Goal: Communication & Community: Answer question/provide support

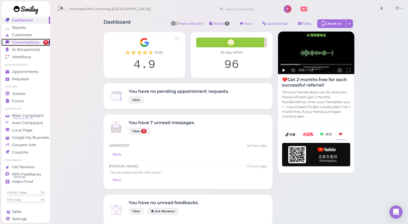
click at [37, 42] on span "Conversations" at bounding box center [25, 42] width 27 height 5
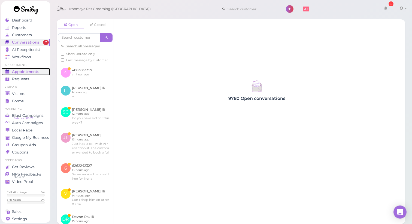
click at [32, 73] on span "Appointments" at bounding box center [25, 72] width 27 height 5
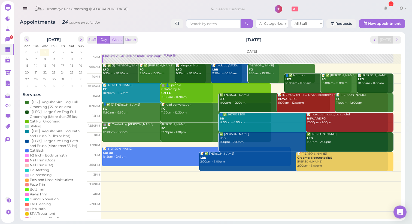
click at [120, 38] on button "Week" at bounding box center [116, 39] width 13 height 7
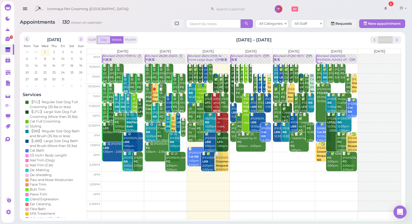
click at [107, 38] on button "Day" at bounding box center [103, 39] width 13 height 7
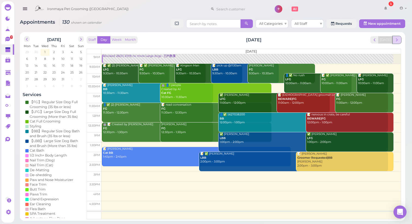
click at [399, 40] on span "next" at bounding box center [397, 39] width 5 height 5
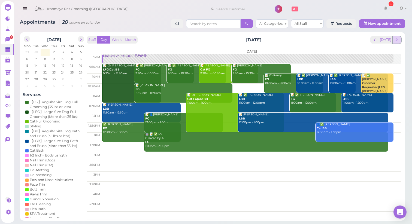
click at [401, 40] on button "next" at bounding box center [397, 39] width 8 height 7
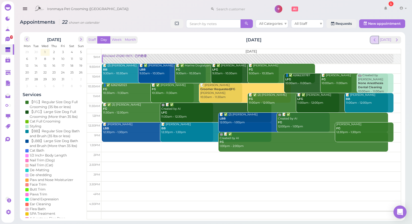
click at [376, 40] on span "prev" at bounding box center [374, 39] width 5 height 5
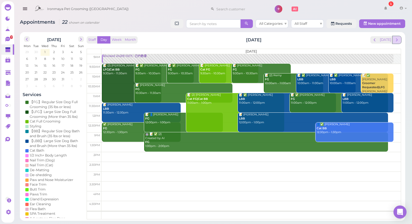
click at [397, 41] on span "next" at bounding box center [397, 39] width 5 height 5
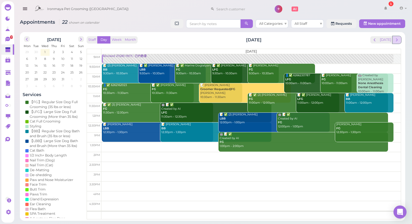
click at [401, 43] on button "next" at bounding box center [397, 39] width 8 height 7
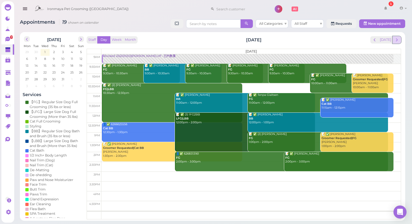
click at [399, 41] on span "next" at bounding box center [397, 39] width 5 height 5
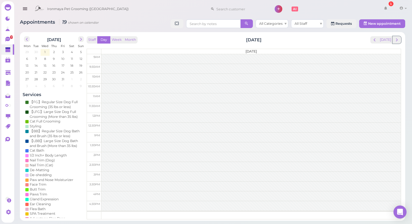
click at [399, 41] on span "next" at bounding box center [397, 39] width 5 height 5
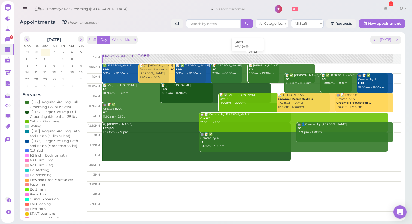
click at [126, 58] on div "Blocked: 22(31)18(19FG) • 已约数量" at bounding box center [248, 56] width 291 height 4
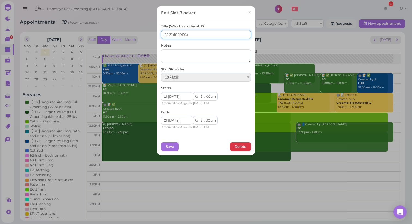
click at [174, 35] on input "22(31)18(19FG)" at bounding box center [206, 34] width 90 height 9
type input "22(31)19(19FG)"
click at [169, 148] on button "Save" at bounding box center [170, 147] width 18 height 9
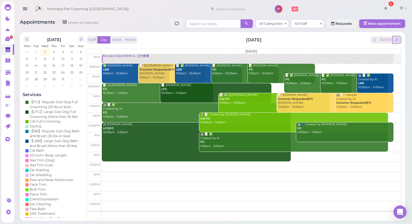
click at [398, 42] on span "next" at bounding box center [397, 39] width 5 height 5
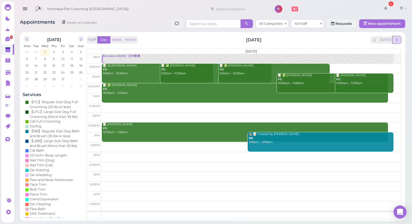
click at [398, 41] on span "next" at bounding box center [397, 39] width 5 height 5
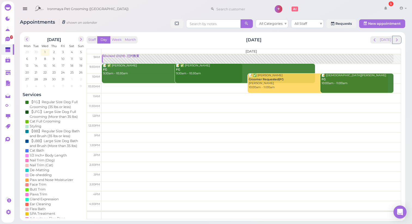
click at [398, 41] on span "next" at bounding box center [397, 39] width 5 height 5
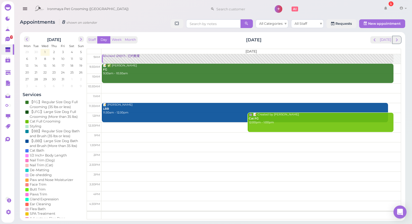
click at [398, 41] on span "next" at bounding box center [397, 39] width 5 height 5
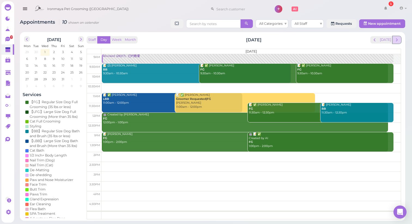
click at [398, 41] on span "next" at bounding box center [397, 39] width 5 height 5
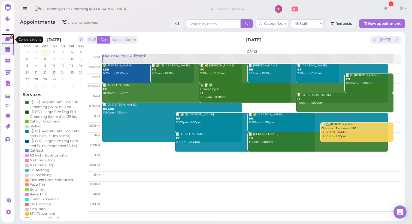
click at [10, 40] on icon at bounding box center [8, 40] width 6 height 6
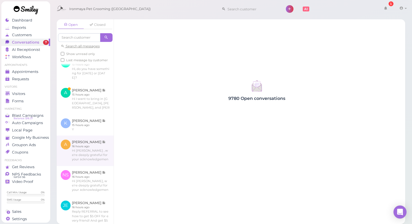
scroll to position [154, 0]
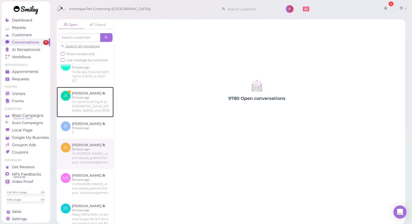
click at [87, 113] on link at bounding box center [85, 102] width 57 height 31
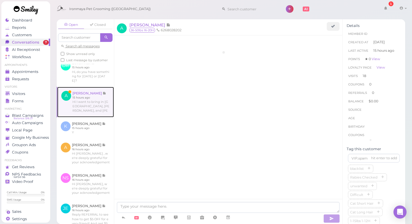
scroll to position [862, 0]
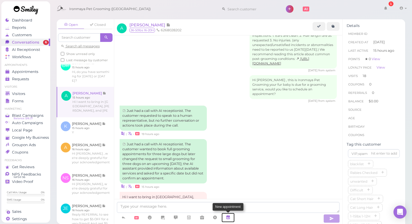
click at [230, 215] on icon at bounding box center [228, 217] width 4 height 5
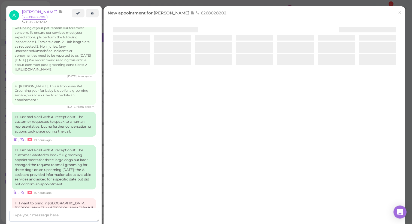
scroll to position [895, 0]
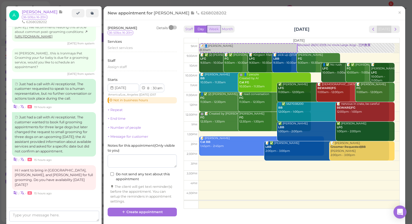
click at [217, 26] on button "Week" at bounding box center [213, 29] width 13 height 7
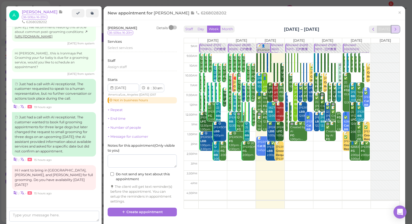
click at [394, 30] on span "next" at bounding box center [395, 29] width 5 height 5
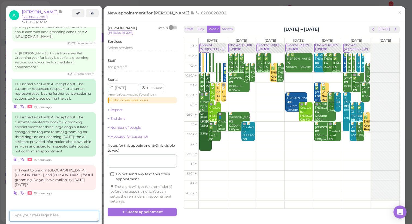
click at [43, 217] on textarea at bounding box center [54, 216] width 90 height 11
click at [13, 217] on textarea "How about 9:30am" at bounding box center [54, 216] width 90 height 11
click at [64, 217] on textarea "Yes. How about 9:30am" at bounding box center [54, 216] width 90 height 11
type textarea "Yes. How about 9:30am?"
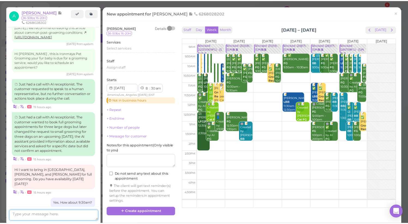
scroll to position [180, 0]
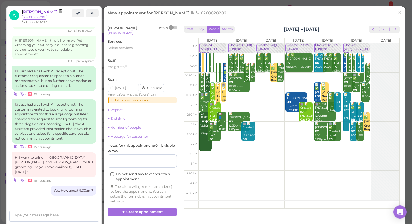
click at [37, 14] on span "[PERSON_NAME]" at bounding box center [40, 11] width 37 height 5
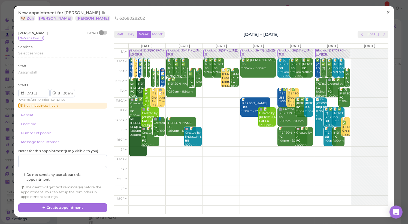
click at [384, 13] on link "×" at bounding box center [389, 12] width 10 height 13
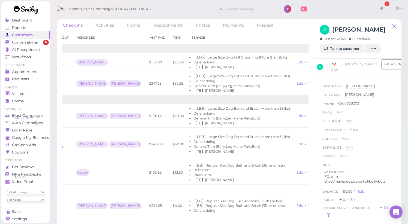
click at [381, 68] on link "[PERSON_NAME]" at bounding box center [400, 64] width 39 height 11
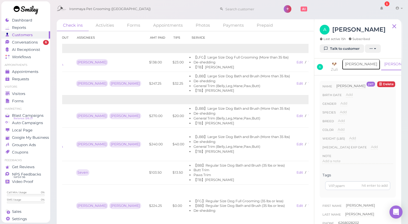
click at [355, 67] on link "[PERSON_NAME]" at bounding box center [361, 64] width 39 height 11
click at [341, 65] on link "🐶 Zuli" at bounding box center [335, 67] width 14 height 17
click at [321, 64] on span "A" at bounding box center [320, 67] width 6 height 6
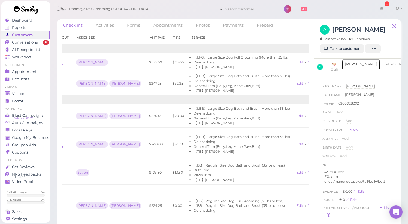
click at [351, 63] on link "[PERSON_NAME]" at bounding box center [361, 64] width 39 height 11
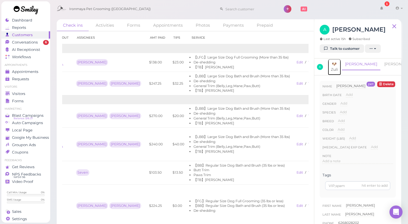
click at [338, 65] on link "🐶 Zuli" at bounding box center [335, 67] width 14 height 17
click at [381, 67] on link "[PERSON_NAME]" at bounding box center [400, 64] width 39 height 11
click at [339, 65] on link "🐶 Zuli" at bounding box center [335, 67] width 14 height 17
click at [323, 64] on span "A" at bounding box center [320, 67] width 6 height 6
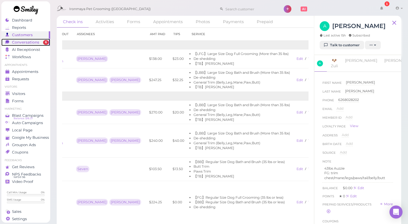
click at [25, 42] on span "Conversations" at bounding box center [25, 42] width 27 height 5
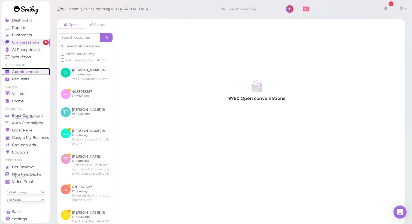
click at [16, 72] on span "Appointments" at bounding box center [25, 72] width 27 height 5
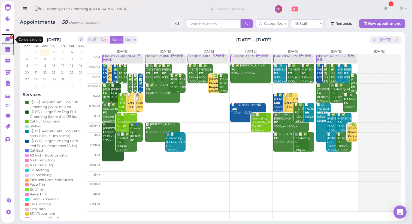
click at [2, 37] on link "6" at bounding box center [7, 39] width 13 height 10
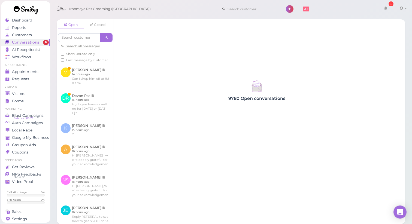
scroll to position [166, 0]
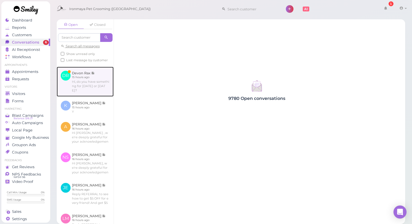
click at [94, 97] on link at bounding box center [85, 82] width 57 height 30
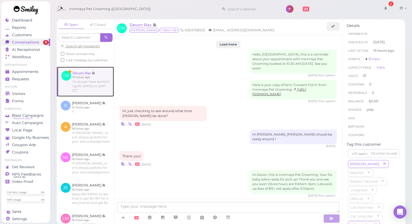
scroll to position [701, 0]
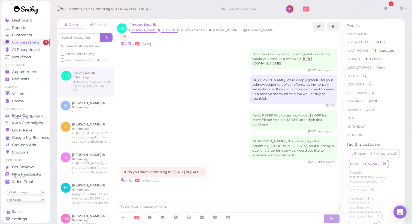
click at [169, 104] on div "[DATE]" at bounding box center [229, 106] width 218 height 4
click at [145, 26] on span "Devon Rax" at bounding box center [141, 24] width 23 height 5
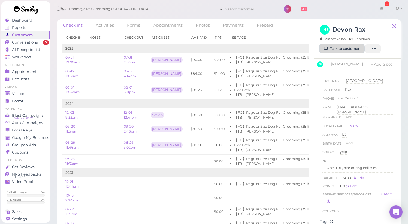
click at [338, 49] on link "Talk to customer" at bounding box center [342, 48] width 44 height 9
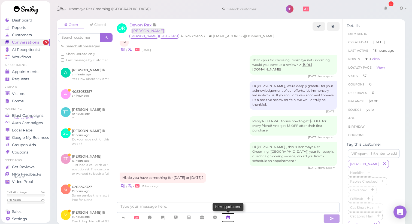
click at [229, 218] on icon at bounding box center [228, 217] width 4 height 5
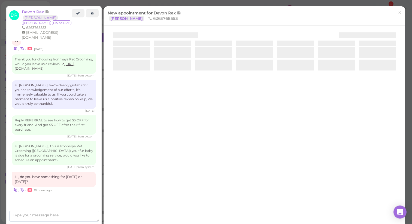
scroll to position [729, 0]
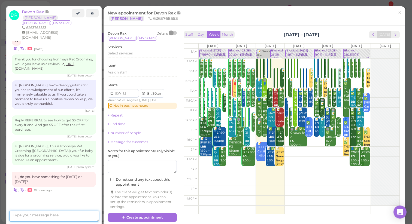
click at [65, 212] on textarea at bounding box center [54, 216] width 90 height 11
drag, startPoint x: 85, startPoint y: 212, endPoint x: 89, endPoint y: 211, distance: 3.9
click at [89, 211] on textarea "We are only available [DATE] for a full grooming." at bounding box center [54, 215] width 90 height 14
drag, startPoint x: 88, startPoint y: 211, endPoint x: 87, endPoint y: 214, distance: 3.0
click at [88, 212] on textarea "We are only available [DATE] for a full grooming." at bounding box center [54, 215] width 90 height 14
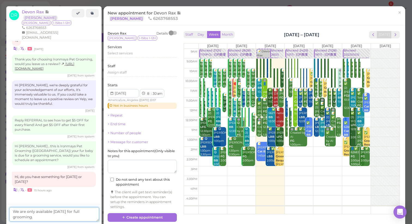
click at [78, 218] on textarea "We are only available [DATE] for full grooming." at bounding box center [54, 215] width 90 height 14
type textarea "We are only available [DATE] for full grooming. How about 10:30am?"
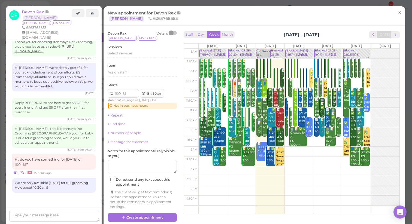
click at [398, 13] on span "×" at bounding box center [400, 13] width 4 height 8
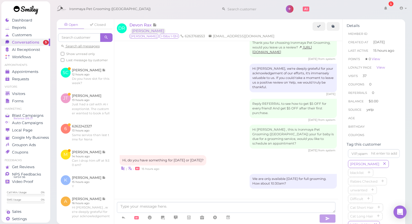
scroll to position [720, 0]
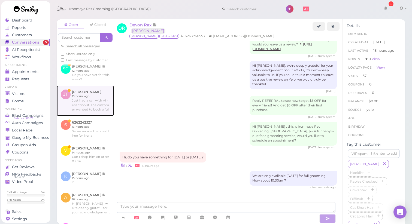
click at [94, 106] on link at bounding box center [85, 101] width 57 height 31
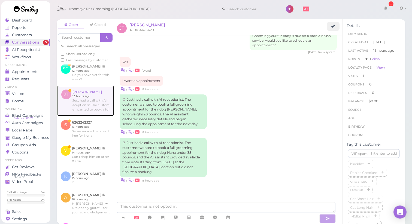
scroll to position [131, 0]
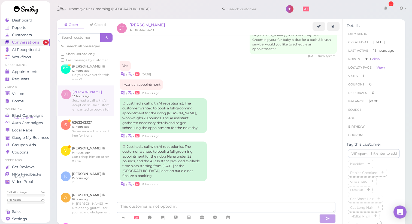
click at [269, 154] on div "Just had a call with AI receptionist. The customer wanted to book a full groomi…" at bounding box center [229, 164] width 218 height 45
click at [212, 68] on div "Yes | • [DATE]" at bounding box center [229, 69] width 218 height 16
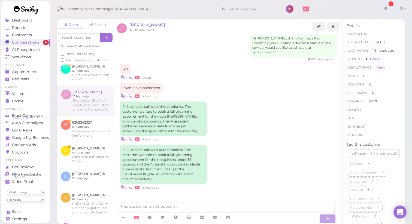
scroll to position [131, 0]
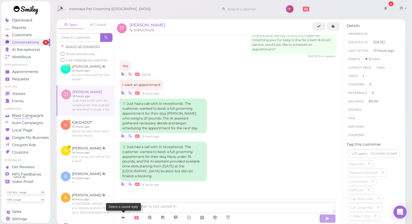
click at [125, 221] on icon at bounding box center [123, 217] width 4 height 5
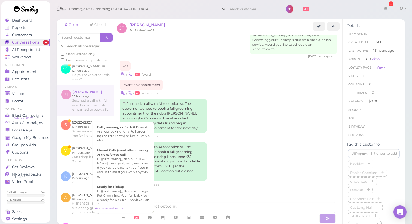
scroll to position [193, 0]
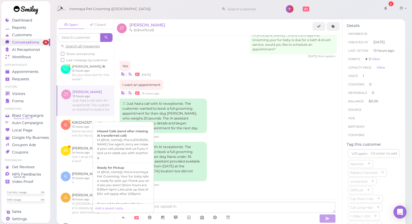
click at [118, 138] on b "Missed Calls (send after missing AI transferred call)" at bounding box center [122, 134] width 51 height 8
type textarea "Hi {{first_name}}, this is [PERSON_NAME] live agent, sorry we missed your call,…"
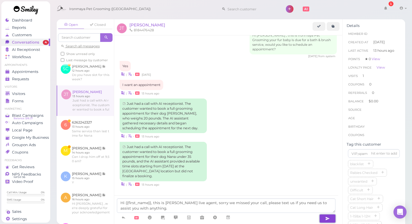
click at [324, 219] on button "button" at bounding box center [328, 219] width 16 height 9
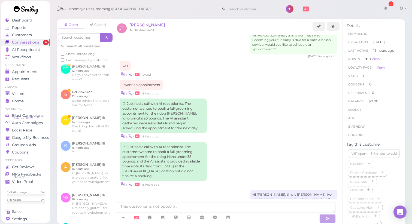
scroll to position [154, 0]
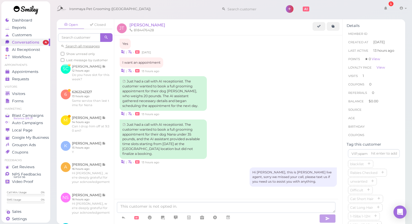
click at [220, 172] on div "Hi [PERSON_NAME], this is [PERSON_NAME] live agent, sorry we missed your call, …" at bounding box center [229, 177] width 218 height 19
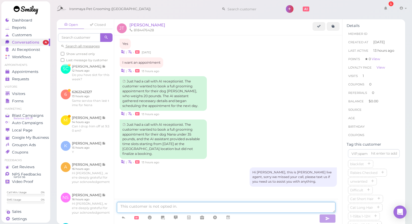
click at [162, 206] on textarea at bounding box center [226, 207] width 219 height 11
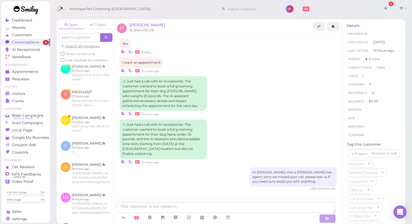
click at [246, 72] on div "| • 13 hours ago" at bounding box center [229, 71] width 218 height 6
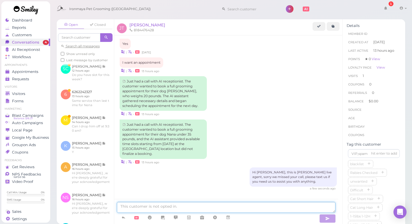
click at [140, 205] on textarea at bounding box center [226, 207] width 219 height 11
type textarea "We close at 5 pm everyday and opens at 9:30am."
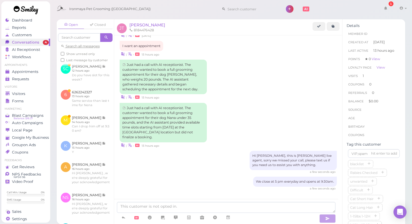
click at [202, 160] on div "Hi [PERSON_NAME], this is [PERSON_NAME] live agent, sorry we missed your call, …" at bounding box center [229, 162] width 218 height 23
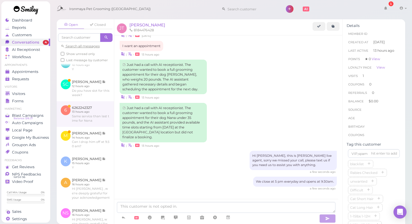
scroll to position [114, 0]
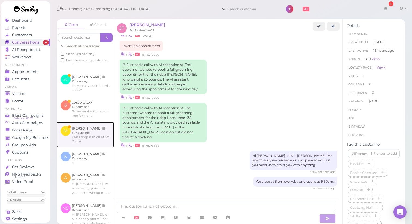
click at [92, 145] on link at bounding box center [85, 135] width 57 height 26
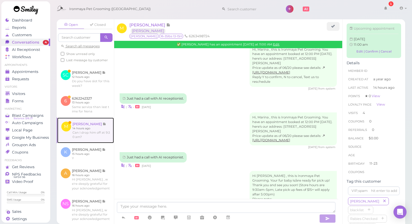
scroll to position [788, 0]
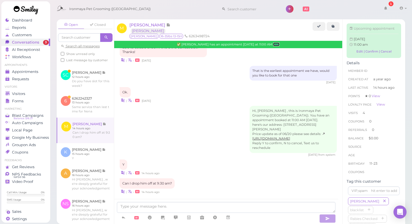
click at [273, 44] on link "Edit" at bounding box center [276, 45] width 7 height 4
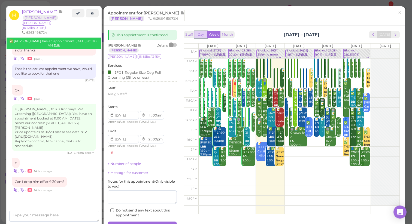
click at [202, 36] on button "Day" at bounding box center [200, 34] width 13 height 7
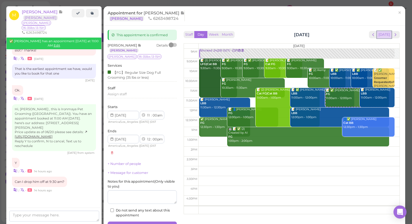
click at [383, 36] on button "[DATE]" at bounding box center [384, 34] width 15 height 7
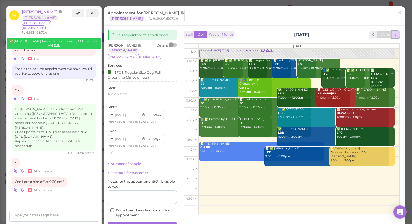
click at [393, 36] on span "next" at bounding box center [395, 34] width 5 height 5
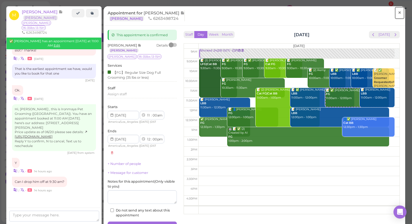
click at [398, 14] on span "×" at bounding box center [400, 13] width 4 height 8
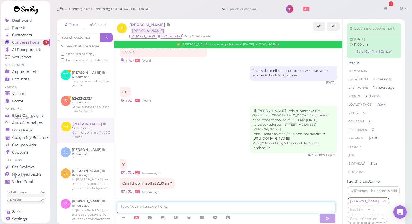
click at [187, 208] on textarea at bounding box center [226, 207] width 219 height 11
click at [236, 205] on textarea "You can but we won't be able to strat working with [PERSON_NAME] until 1am" at bounding box center [226, 207] width 219 height 11
click at [256, 207] on textarea "You can but we won't be able to strat working with [PERSON_NAME] until 11am" at bounding box center [226, 207] width 219 height 11
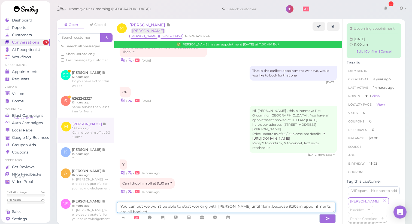
type textarea "You can but we won't be able to strat working with [PERSON_NAME] until 11am ,be…"
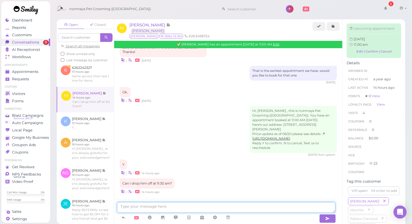
scroll to position [810, 0]
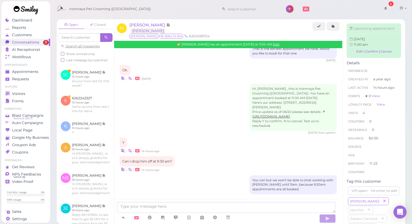
click at [209, 163] on div "Can I drop him off at 9:30 am? | • 14 hours ago" at bounding box center [229, 165] width 218 height 16
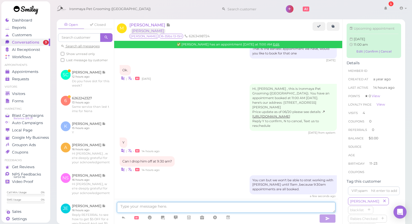
click at [225, 210] on textarea at bounding box center [226, 207] width 219 height 11
click at [208, 210] on textarea at bounding box center [226, 207] width 219 height 11
type textarea "If you are okay with [PERSON_NAME] staying"
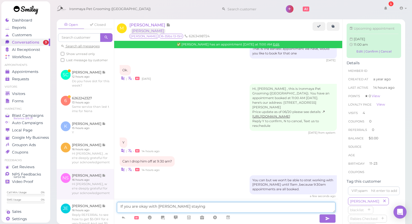
drag, startPoint x: 204, startPoint y: 209, endPoint x: 100, endPoint y: 206, distance: 104.8
click at [100, 206] on div "Open Closed Search all messages Show unread only Last message by customer M [PE…" at bounding box center [231, 121] width 349 height 205
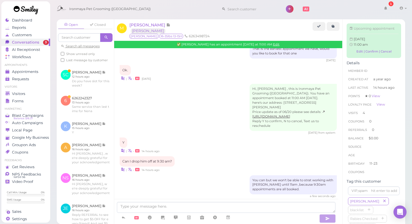
click at [188, 132] on div "[DATE] from system" at bounding box center [229, 133] width 218 height 4
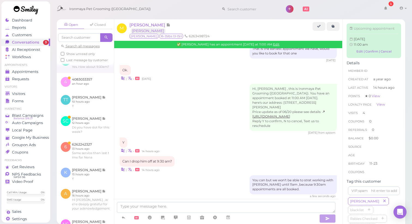
scroll to position [108, 0]
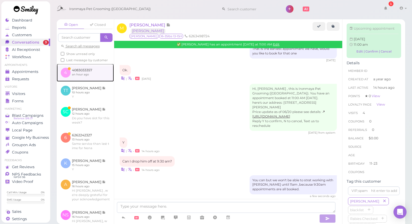
click at [86, 82] on link at bounding box center [85, 73] width 57 height 18
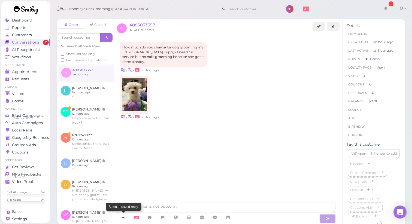
click at [126, 219] on link at bounding box center [123, 218] width 13 height 10
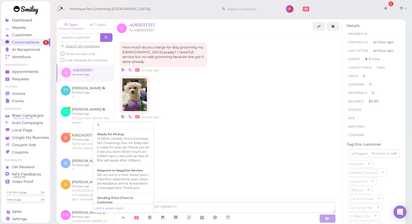
scroll to position [279, 0]
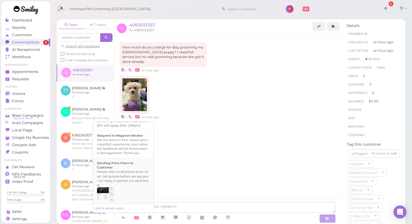
click at [123, 175] on div "Please refer to attached price chart. (all quotes before we see your fur baby i…" at bounding box center [123, 178] width 53 height 17
type textarea "Please refer to attached price chart. (all quotes before we see your fur baby i…"
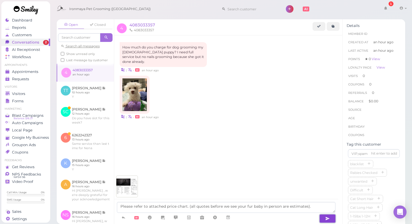
click at [325, 218] on button "button" at bounding box center [328, 219] width 16 height 9
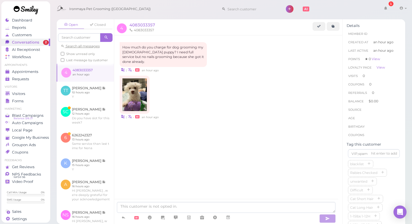
scroll to position [138, 0]
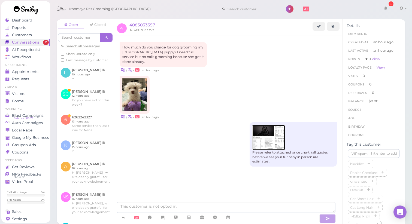
click at [272, 129] on img at bounding box center [269, 137] width 33 height 25
click at [179, 122] on div "Please refer to attached price chart. (all quotes before we see your fur baby i…" at bounding box center [229, 146] width 218 height 49
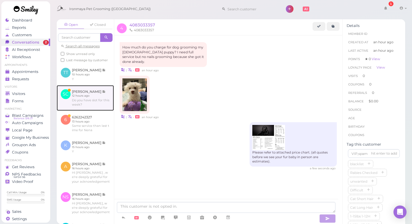
click at [86, 111] on link at bounding box center [85, 98] width 57 height 26
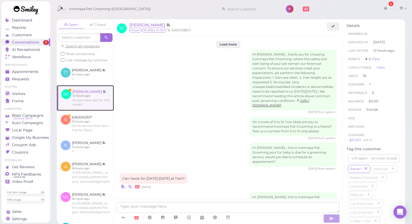
scroll to position [786, 0]
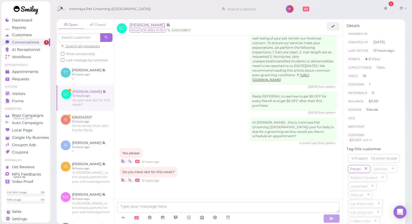
click at [195, 129] on div "Hi [PERSON_NAME] , this is Ironmaya Pet Grooming ([GEOGRAPHIC_DATA]) your fur b…" at bounding box center [229, 132] width 218 height 28
click at [148, 23] on span "[PERSON_NAME]" at bounding box center [148, 24] width 37 height 5
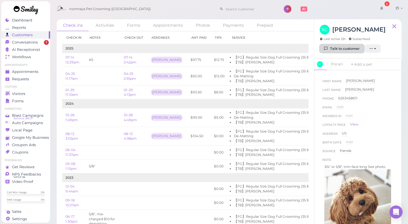
click at [342, 47] on link "Talk to customer" at bounding box center [342, 48] width 44 height 9
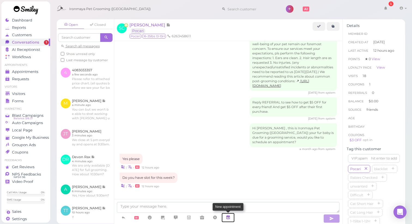
click at [230, 220] on icon at bounding box center [228, 217] width 4 height 5
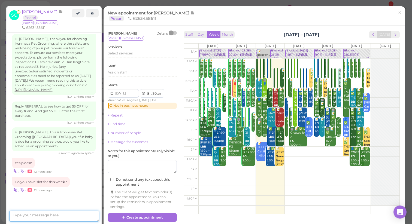
click at [48, 212] on textarea at bounding box center [54, 216] width 90 height 11
type textarea "[DATE] and [DATE] are available."
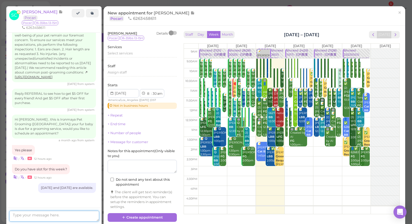
scroll to position [833, 0]
click at [398, 11] on link "×" at bounding box center [400, 13] width 10 height 13
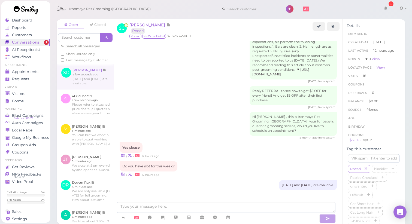
click at [84, 55] on span "Show unread only" at bounding box center [80, 54] width 29 height 4
click at [64, 55] on input "Show unread only" at bounding box center [63, 54] width 4 height 4
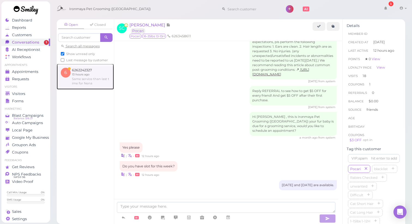
click at [88, 79] on link at bounding box center [85, 77] width 57 height 26
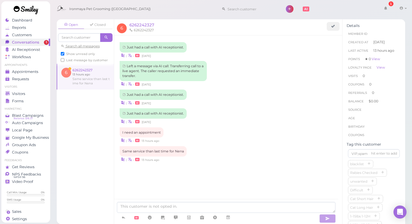
click at [76, 55] on span "Show unread only" at bounding box center [80, 54] width 29 height 4
click at [64, 55] on input "Show unread only" at bounding box center [63, 54] width 4 height 4
checkbox input "false"
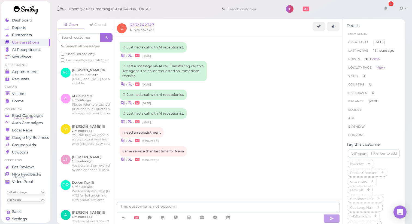
click at [218, 104] on div "| • [DATE]" at bounding box center [229, 103] width 218 height 6
click at [140, 23] on span "6262242327" at bounding box center [142, 24] width 25 height 5
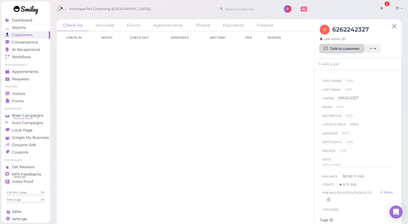
click at [333, 51] on link "Talk to customer" at bounding box center [342, 48] width 44 height 9
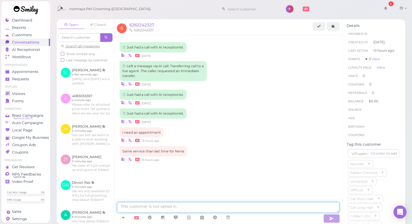
click at [176, 206] on textarea at bounding box center [228, 207] width 223 height 11
click at [156, 208] on textarea "We don't have any info under this number" at bounding box center [228, 207] width 223 height 11
click at [155, 207] on textarea "We don't have any info under this number" at bounding box center [228, 207] width 223 height 11
click at [155, 207] on textarea "We don't have anyprevious info under this number" at bounding box center [228, 207] width 223 height 11
drag, startPoint x: 173, startPoint y: 207, endPoint x: 179, endPoint y: 206, distance: 5.8
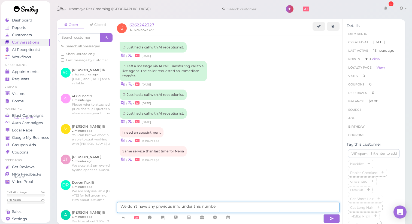
click at [179, 206] on textarea "We don't have any previous info under this number" at bounding box center [228, 207] width 223 height 11
drag, startPoint x: 179, startPoint y: 206, endPoint x: 173, endPoint y: 207, distance: 6.1
click at [173, 207] on textarea "We don't have any previous info under this number" at bounding box center [228, 207] width 223 height 11
click at [228, 208] on textarea "We don't have any previous record under this number" at bounding box center [228, 207] width 223 height 11
drag, startPoint x: 223, startPoint y: 207, endPoint x: 244, endPoint y: 206, distance: 20.5
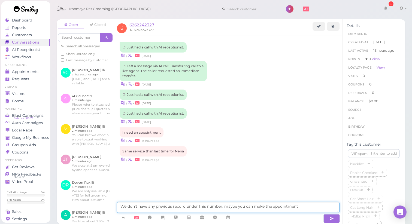
click at [244, 206] on textarea "We don't have any previous record under this number, maybe you can make the app…" at bounding box center [228, 207] width 223 height 11
drag, startPoint x: 320, startPoint y: 206, endPoint x: 269, endPoint y: 207, distance: 51.3
click at [269, 207] on textarea "We don't have any previous record under this number, would you like to book can…" at bounding box center [228, 207] width 223 height 11
drag, startPoint x: 276, startPoint y: 207, endPoint x: 281, endPoint y: 207, distance: 5.2
click at [277, 207] on textarea "We don't have any previous record under this number, would you like to book can…" at bounding box center [228, 207] width 223 height 11
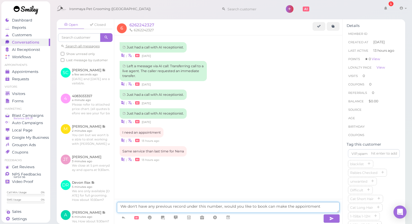
drag, startPoint x: 285, startPoint y: 207, endPoint x: 268, endPoint y: 208, distance: 17.2
click at [267, 208] on textarea "We don't have any previous record under this number, would you like to book can…" at bounding box center [228, 207] width 223 height 11
click at [311, 208] on textarea "We don't have any previous record under this number, would you like to book the…" at bounding box center [228, 207] width 223 height 11
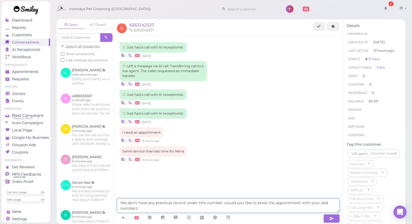
type textarea "We don't have any previous record under this number, would you like to book the…"
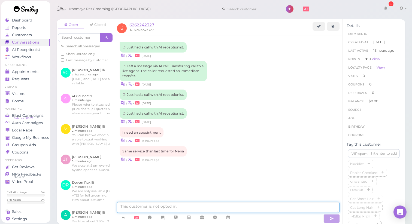
scroll to position [3, 0]
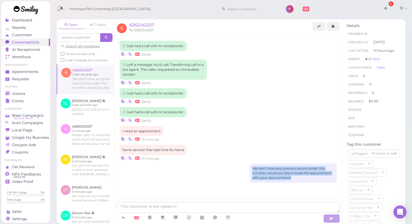
drag, startPoint x: 297, startPoint y: 178, endPoint x: 246, endPoint y: 169, distance: 51.6
click at [250, 169] on div "We don't have any previous record under this number, would you like to book the…" at bounding box center [293, 173] width 87 height 19
drag, startPoint x: 300, startPoint y: 182, endPoint x: 291, endPoint y: 179, distance: 9.3
click at [300, 182] on div "We don't have any previous record under this number, would you like to book the…" at bounding box center [293, 173] width 87 height 19
drag, startPoint x: 290, startPoint y: 179, endPoint x: 246, endPoint y: 179, distance: 43.9
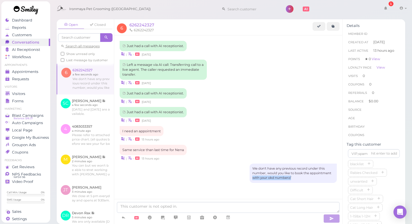
click at [250, 179] on div "We don't have any previous record under this number, would you like to book the…" at bounding box center [293, 173] width 87 height 19
copy div "with your okd numberz/"
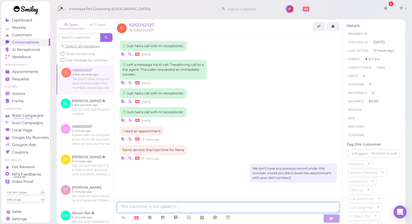
click at [169, 206] on textarea at bounding box center [228, 207] width 223 height 11
paste textarea "with your okd numberz/"
click at [145, 207] on textarea "*with your okd numberz/" at bounding box center [228, 207] width 223 height 11
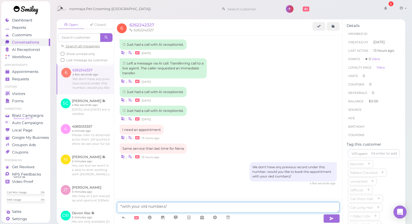
click at [166, 205] on textarea "*with your old numberz/" at bounding box center [228, 207] width 223 height 11
type textarea "*with your old number?"
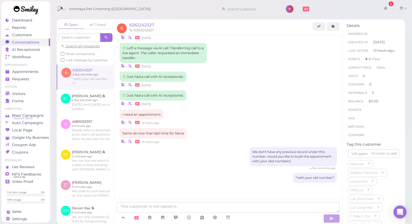
click at [163, 160] on div "We don't have any previous record under this number, would you like to book the…" at bounding box center [229, 158] width 218 height 23
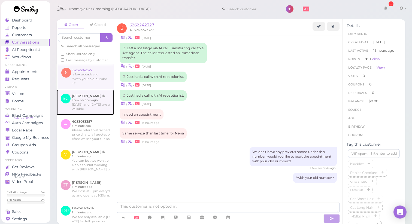
click at [88, 113] on link at bounding box center [85, 103] width 57 height 26
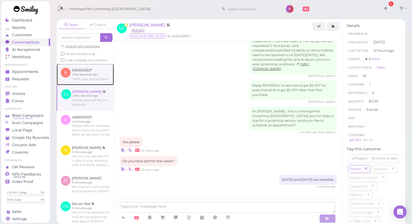
click at [85, 81] on link at bounding box center [85, 74] width 57 height 21
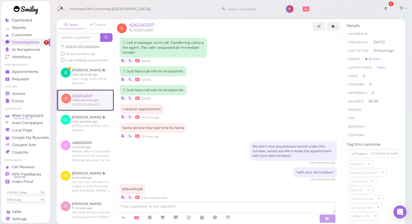
scroll to position [80, 0]
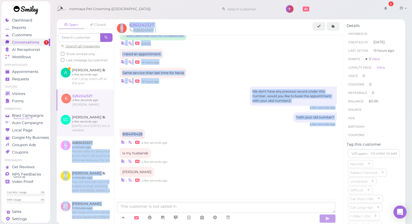
drag, startPoint x: 142, startPoint y: 134, endPoint x: 110, endPoint y: 132, distance: 32.5
click at [110, 132] on div "Open Closed Search all messages Show unread only Last message by customer A [PE…" at bounding box center [231, 121] width 349 height 205
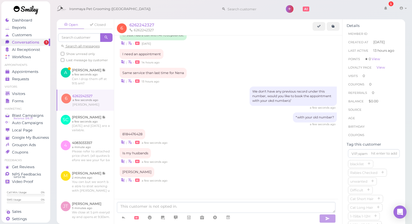
drag, startPoint x: 164, startPoint y: 140, endPoint x: 161, endPoint y: 140, distance: 3.0
click at [164, 140] on div "| • a few seconds ago" at bounding box center [229, 143] width 218 height 6
drag, startPoint x: 142, startPoint y: 134, endPoint x: 123, endPoint y: 134, distance: 18.8
click at [123, 134] on div "8184476428" at bounding box center [133, 134] width 26 height 10
copy div "8184476428"
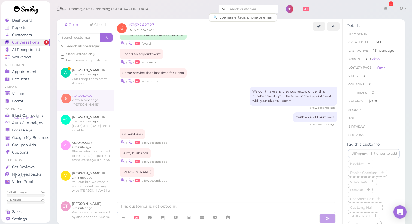
click at [251, 9] on input at bounding box center [252, 9] width 53 height 9
paste input "8184476428"
click at [244, 9] on input "8184476428" at bounding box center [252, 9] width 53 height 9
type input "8184476428"
click at [211, 123] on div "a few seconds ago" at bounding box center [229, 125] width 218 height 4
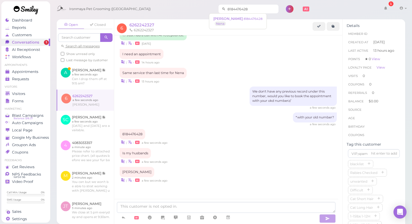
click at [250, 7] on input "8184476428" at bounding box center [252, 9] width 53 height 9
click at [240, 24] on link "[PERSON_NAME] 8184476428 [GEOGRAPHIC_DATA]" at bounding box center [237, 21] width 57 height 15
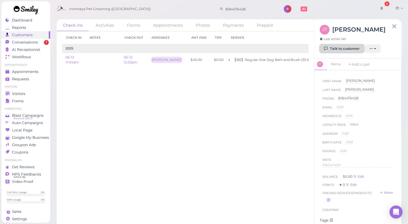
click at [328, 52] on link "Talk to customer" at bounding box center [342, 48] width 44 height 9
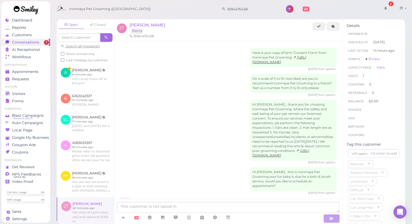
scroll to position [174, 0]
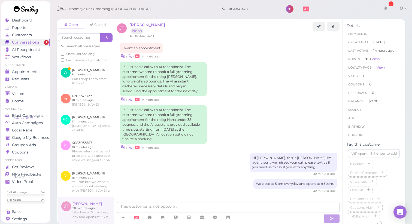
click at [242, 130] on div "Just had a call with AI receptionist. The customer wanted to book a full groomi…" at bounding box center [229, 127] width 218 height 45
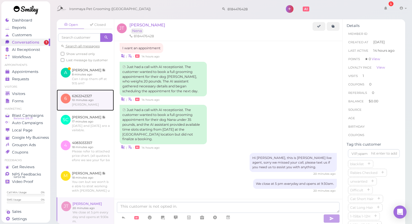
click at [77, 109] on link at bounding box center [85, 100] width 57 height 21
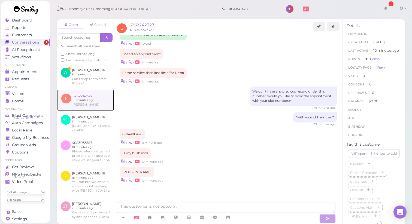
scroll to position [80, 0]
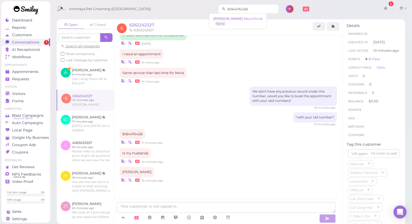
click at [250, 9] on input "8184476428" at bounding box center [252, 9] width 53 height 9
click at [244, 19] on small "8184476428" at bounding box center [253, 19] width 19 height 4
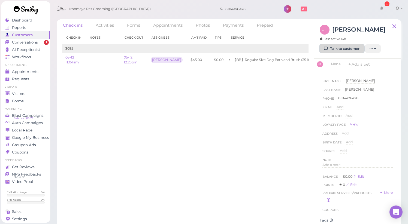
click at [327, 47] on icon at bounding box center [327, 49] width 4 height 4
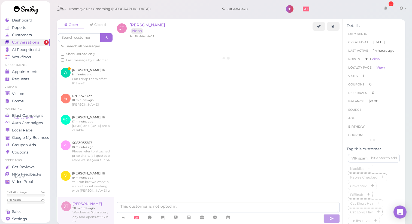
scroll to position [174, 0]
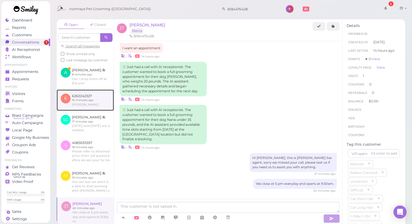
click at [92, 110] on link at bounding box center [85, 100] width 57 height 21
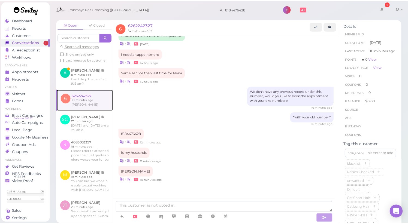
scroll to position [80, 0]
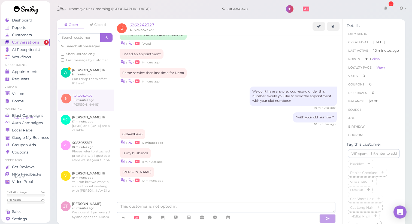
click at [204, 155] on div "Is my husbands | • 11 minutes ago" at bounding box center [229, 156] width 218 height 16
click at [241, 10] on input "8184476428" at bounding box center [252, 9] width 53 height 9
click at [230, 22] on link "[PERSON_NAME] 8184476428 [GEOGRAPHIC_DATA]" at bounding box center [237, 21] width 57 height 15
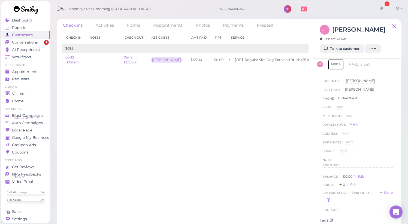
click at [336, 67] on link "Nena" at bounding box center [336, 64] width 16 height 11
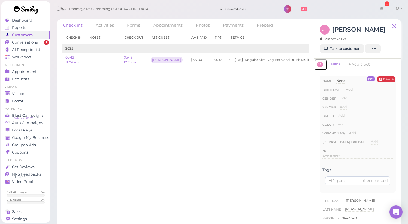
click at [322, 65] on span "JT" at bounding box center [320, 65] width 6 height 6
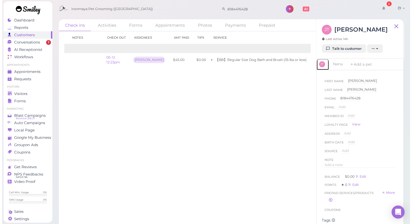
scroll to position [0, 48]
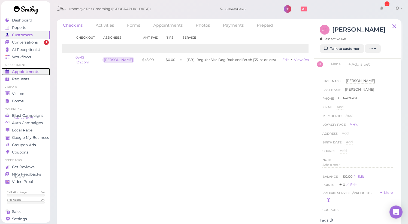
click at [19, 72] on span "Appointments" at bounding box center [25, 72] width 27 height 5
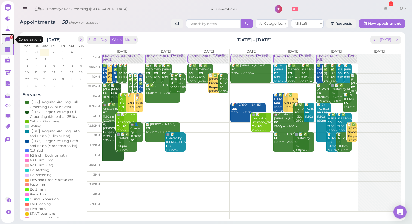
click at [7, 39] on icon at bounding box center [7, 39] width 5 height 5
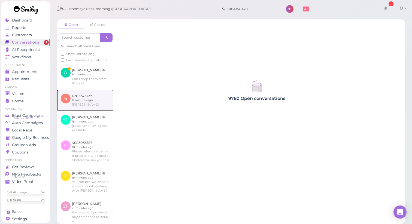
click at [87, 111] on link at bounding box center [85, 100] width 57 height 21
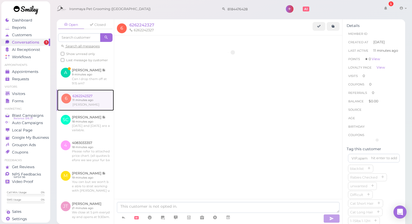
scroll to position [80, 0]
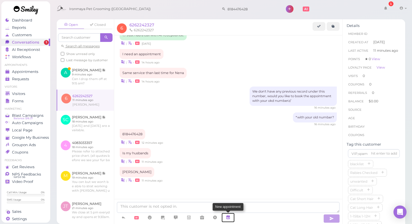
click at [229, 217] on icon at bounding box center [228, 217] width 4 height 5
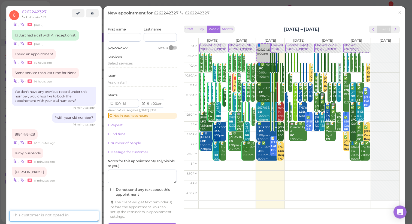
click at [71, 214] on textarea at bounding box center [54, 216] width 90 height 11
type textarea "S"
type textarea "[DATE] and [DATE] are available"
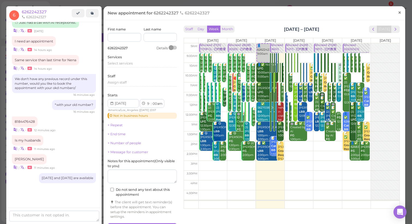
click at [398, 14] on span "×" at bounding box center [400, 13] width 4 height 8
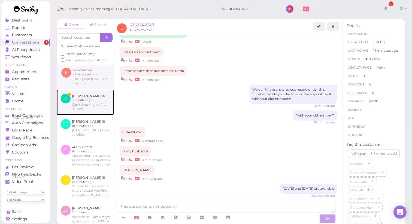
click at [82, 115] on link at bounding box center [85, 103] width 57 height 26
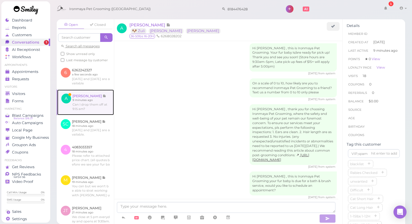
scroll to position [858, 0]
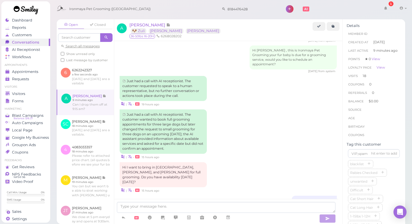
click at [217, 196] on div "Yes. How about 9:30am? 24 minutes ago" at bounding box center [229, 203] width 218 height 14
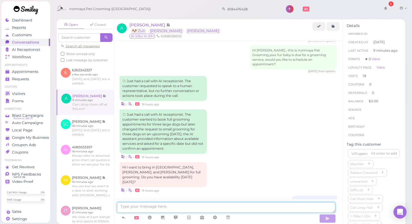
click at [183, 206] on textarea at bounding box center [226, 207] width 219 height 11
type textarea "We open at 9:30"
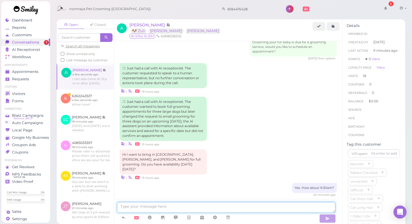
scroll to position [912, 0]
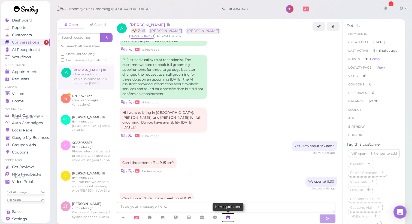
click at [229, 219] on icon at bounding box center [228, 217] width 4 height 5
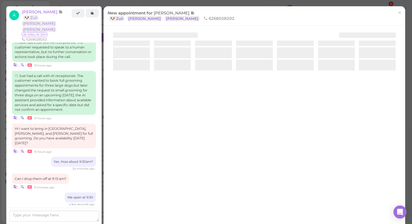
scroll to position [951, 0]
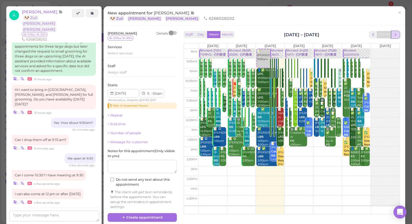
click at [393, 34] on span "next" at bounding box center [395, 34] width 5 height 5
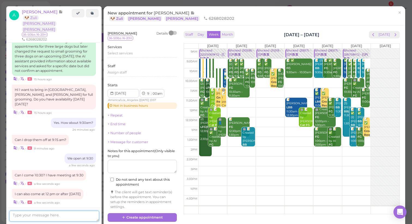
click at [49, 214] on textarea at bounding box center [54, 216] width 90 height 11
click at [84, 217] on textarea at bounding box center [54, 216] width 90 height 11
click at [74, 215] on textarea at bounding box center [54, 216] width 90 height 11
click at [78, 214] on textarea at bounding box center [54, 216] width 90 height 11
click at [62, 214] on textarea at bounding box center [54, 216] width 90 height 11
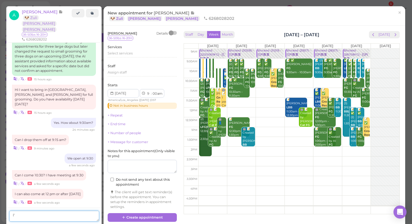
type textarea "I"
click at [35, 217] on textarea at bounding box center [54, 216] width 90 height 11
click at [41, 215] on textarea at bounding box center [54, 216] width 90 height 11
type textarea "1"
click at [224, 110] on td at bounding box center [299, 113] width 201 height 10
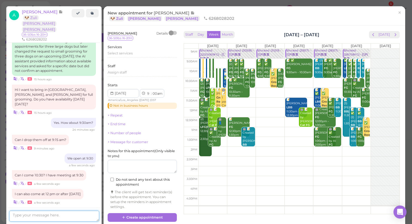
type input "[DATE]"
select select "12"
select select "pm"
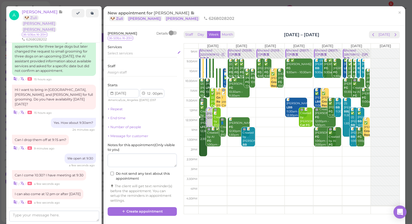
click at [115, 55] on span "Select services" at bounding box center [120, 53] width 25 height 4
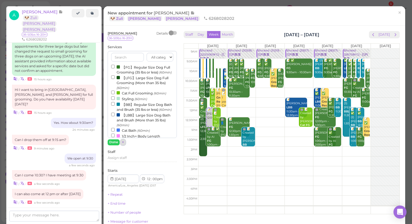
click at [124, 143] on button "×" at bounding box center [123, 143] width 5 height 6
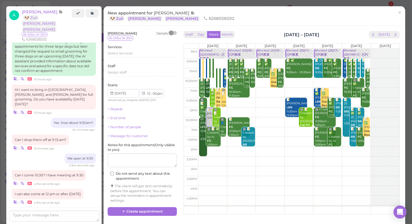
click at [210, 79] on td at bounding box center [299, 83] width 201 height 10
select select "10"
select select "30"
select select "am"
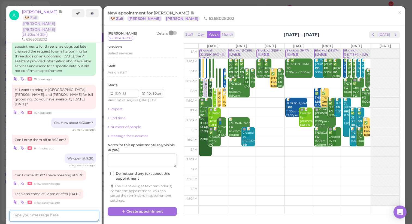
click at [53, 214] on textarea at bounding box center [54, 216] width 90 height 11
click at [14, 215] on textarea "I;m confused" at bounding box center [54, 216] width 90 height 11
click at [50, 214] on textarea "I'm confused" at bounding box center [54, 216] width 90 height 11
type textarea "I'm confused, 10/8 is [DATE] not [DATE]"
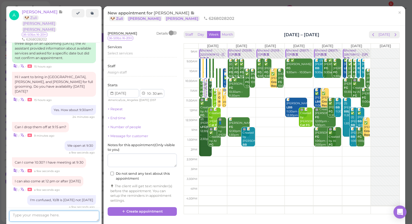
click at [77, 216] on textarea at bounding box center [54, 216] width 90 height 11
type textarea "W"
drag, startPoint x: 23, startPoint y: 217, endPoint x: 26, endPoint y: 215, distance: 3.5
click at [26, 215] on textarea "I can oput you on" at bounding box center [54, 216] width 90 height 11
click at [56, 218] on textarea "I can put you on" at bounding box center [54, 216] width 90 height 11
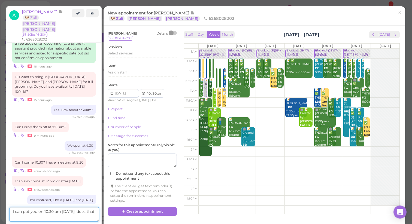
scroll to position [992, 0]
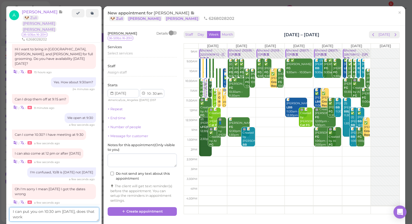
type textarea "I can put you on 10:30 am [DATE], does that work?"
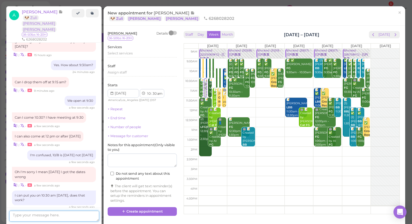
click at [53, 213] on textarea at bounding box center [54, 216] width 90 height 11
click at [60, 215] on textarea at bounding box center [54, 216] width 90 height 11
click at [203, 34] on button "Day" at bounding box center [200, 34] width 13 height 7
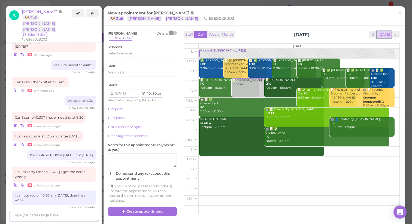
click at [379, 36] on button "[DATE]" at bounding box center [384, 34] width 15 height 7
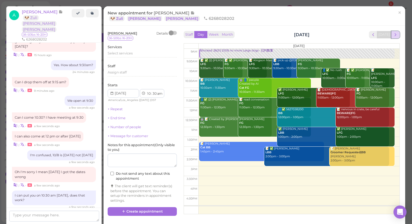
click at [393, 35] on span "next" at bounding box center [395, 34] width 5 height 5
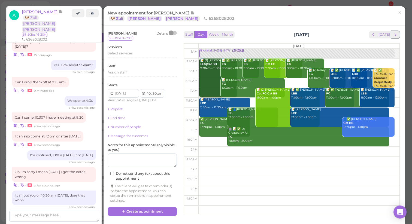
click at [393, 35] on span "next" at bounding box center [395, 34] width 5 height 5
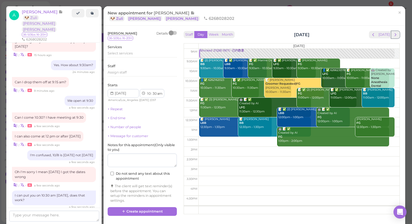
click at [393, 35] on span "next" at bounding box center [395, 34] width 5 height 5
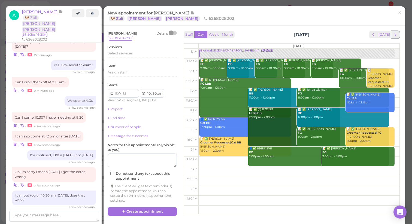
click at [393, 35] on span "next" at bounding box center [395, 34] width 5 height 5
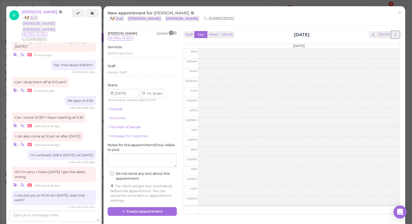
click at [393, 35] on span "next" at bounding box center [395, 34] width 5 height 5
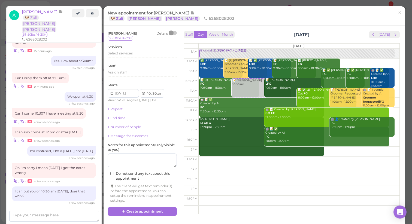
scroll to position [1037, 0]
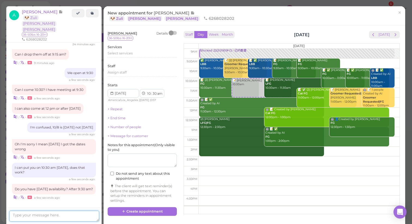
click at [58, 214] on textarea at bounding box center [54, 216] width 90 height 11
drag, startPoint x: 67, startPoint y: 215, endPoint x: 12, endPoint y: 217, distance: 55.1
click at [12, 217] on textarea "Okay let me put you on" at bounding box center [54, 216] width 90 height 11
click at [66, 215] on textarea "Okay let me put you on" at bounding box center [54, 216] width 90 height 11
click at [175, 33] on div at bounding box center [173, 33] width 8 height 4
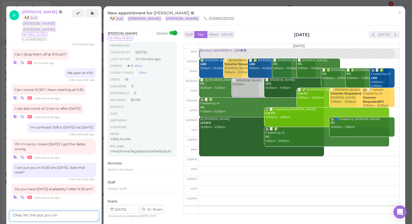
drag, startPoint x: 65, startPoint y: 215, endPoint x: 0, endPoint y: 217, distance: 64.7
click at [0, 217] on div "Dashboard Reports Customers Conversations 1 AI Receptionist" at bounding box center [206, 112] width 412 height 224
type textarea "what are your dogs weight? I don't have enough info under your account"
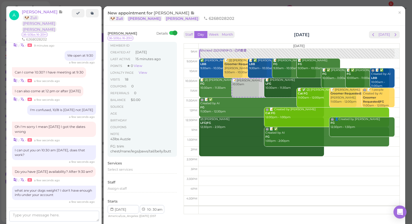
click at [37, 217] on textarea at bounding box center [54, 216] width 90 height 11
click at [37, 219] on textarea at bounding box center [54, 216] width 90 height 11
click at [43, 216] on textarea at bounding box center [54, 216] width 90 height 11
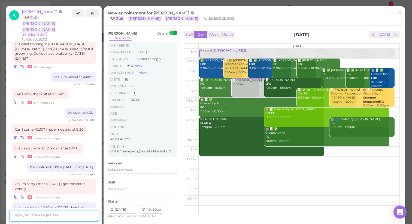
scroll to position [1058, 0]
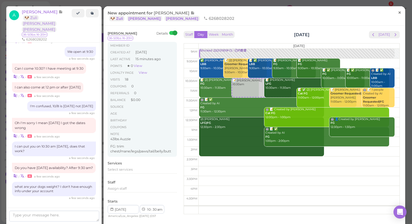
click at [398, 13] on link "×" at bounding box center [400, 13] width 10 height 13
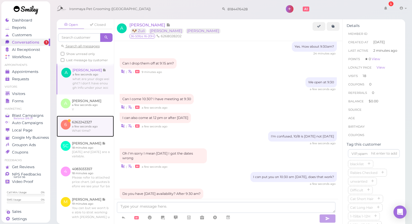
click at [89, 137] on link at bounding box center [85, 126] width 57 height 21
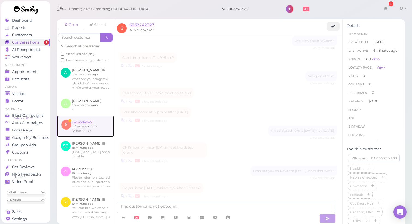
scroll to position [135, 0]
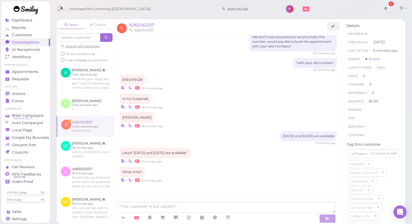
click at [197, 131] on div "[DATE] and [DATE] are available 7 minutes ago" at bounding box center [229, 138] width 218 height 14
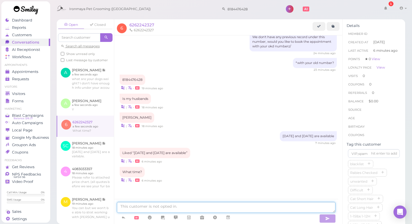
click at [220, 209] on textarea at bounding box center [226, 207] width 219 height 11
click at [217, 208] on textarea at bounding box center [226, 207] width 219 height 11
type textarea "For just a bath correct?"
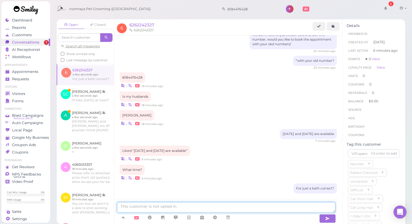
scroll to position [148, 0]
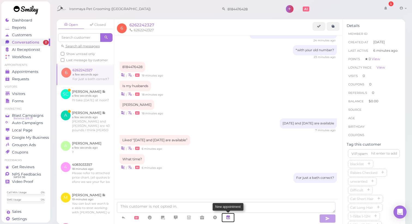
click at [230, 219] on icon at bounding box center [228, 217] width 4 height 5
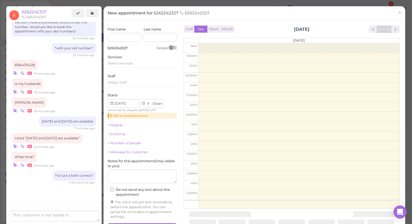
scroll to position [139, 0]
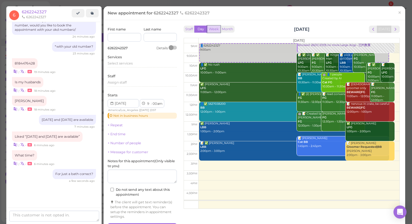
click at [214, 29] on button "Week" at bounding box center [213, 29] width 13 height 7
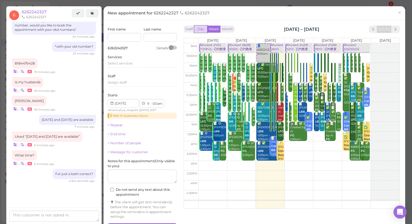
click at [200, 31] on button "Day" at bounding box center [200, 29] width 13 height 7
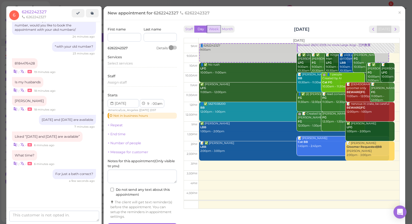
click at [213, 29] on button "Week" at bounding box center [213, 29] width 13 height 7
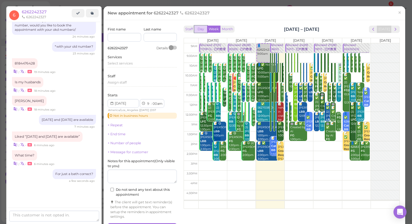
click at [203, 29] on button "Day" at bounding box center [200, 29] width 13 height 7
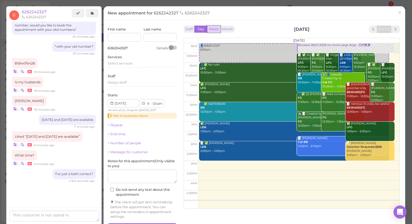
click at [214, 28] on button "Week" at bounding box center [213, 29] width 13 height 7
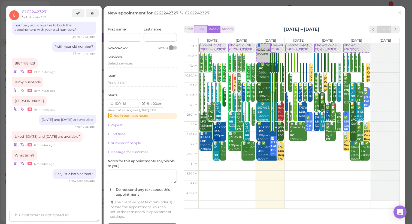
click at [198, 30] on button "Day" at bounding box center [200, 29] width 13 height 7
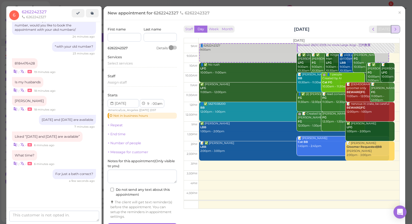
click at [393, 32] on span "next" at bounding box center [395, 29] width 5 height 5
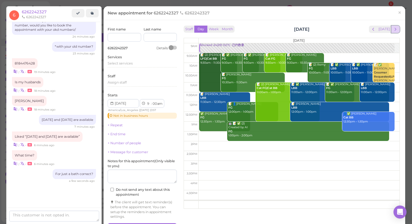
click at [394, 30] on button "next" at bounding box center [396, 29] width 8 height 7
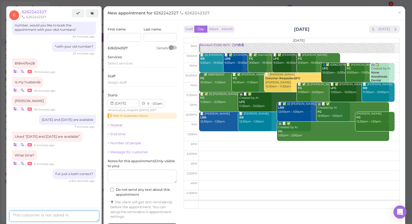
click at [26, 218] on textarea at bounding box center [54, 216] width 90 height 11
click at [371, 30] on span "prev" at bounding box center [373, 29] width 5 height 5
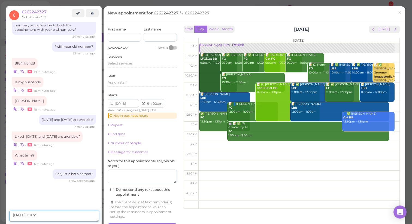
click at [57, 217] on textarea "[DATE] 10am," at bounding box center [54, 216] width 90 height 11
type textarea "[DATE] 10am or [DATE] 10:30am"
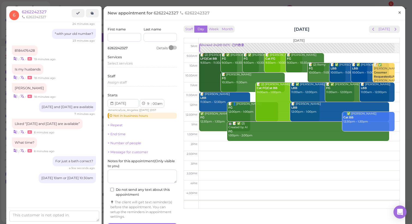
click at [398, 14] on span "×" at bounding box center [400, 13] width 4 height 8
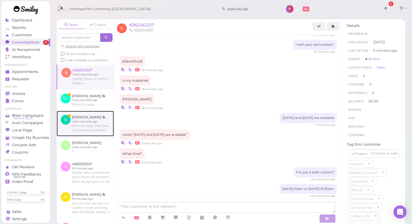
click at [96, 134] on link at bounding box center [85, 124] width 57 height 26
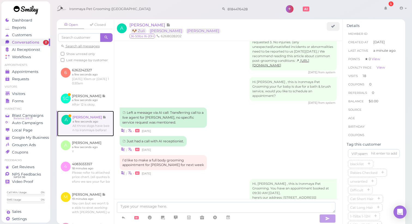
scroll to position [754, 0]
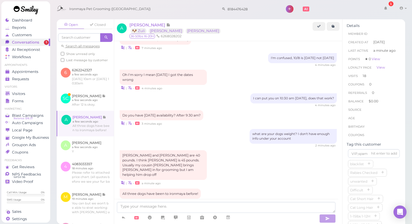
click at [235, 151] on div "[PERSON_NAME] and [PERSON_NAME] are 40 pounds. I think [PERSON_NAME] is 45 poun…" at bounding box center [229, 169] width 218 height 36
click at [230, 163] on div "[PERSON_NAME] and [PERSON_NAME] are 40 pounds. I think [PERSON_NAME] is 45 poun…" at bounding box center [229, 169] width 218 height 36
click at [246, 180] on div "| • a minute ago" at bounding box center [229, 183] width 218 height 6
click at [227, 162] on div "[PERSON_NAME] and [PERSON_NAME] are 40 pounds. I think [PERSON_NAME] is 45 poun…" at bounding box center [229, 169] width 218 height 36
click at [229, 162] on div "[PERSON_NAME] and [PERSON_NAME] are 40 pounds. I think [PERSON_NAME] is 45 poun…" at bounding box center [229, 169] width 218 height 36
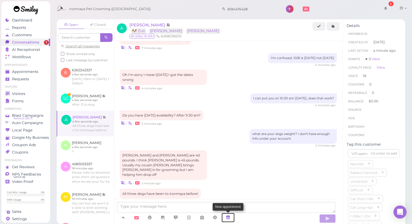
click at [229, 217] on icon at bounding box center [228, 217] width 4 height 5
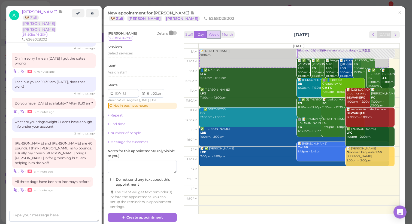
click at [216, 34] on button "Week" at bounding box center [213, 34] width 13 height 7
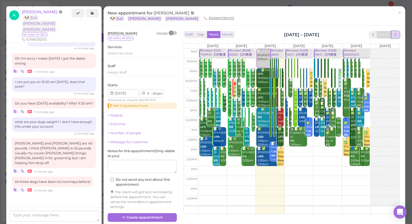
click at [393, 34] on span "next" at bounding box center [395, 34] width 5 height 5
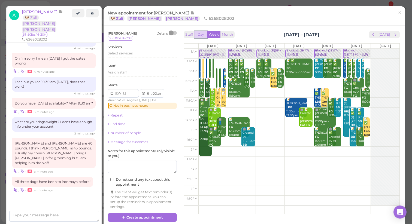
click at [203, 35] on button "Day" at bounding box center [200, 34] width 13 height 7
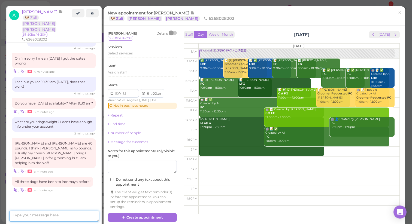
click at [39, 215] on textarea at bounding box center [54, 216] width 90 height 11
click at [45, 215] on textarea "How about" at bounding box center [54, 216] width 90 height 11
type textarea "How about 10am"
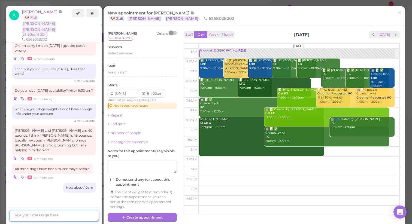
click at [25, 214] on textarea at bounding box center [54, 216] width 90 height 11
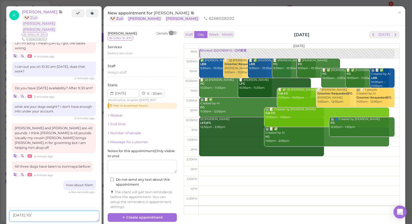
type textarea "[DATE][DATE]"
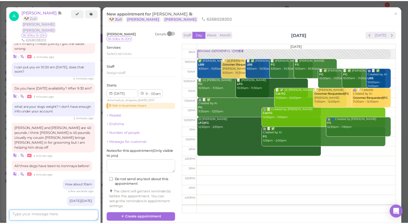
scroll to position [809, 0]
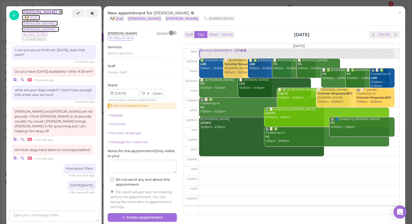
click at [35, 13] on span "[PERSON_NAME]" at bounding box center [40, 11] width 37 height 5
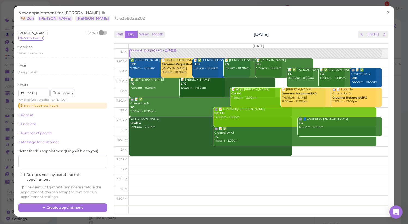
click at [387, 15] on span "×" at bounding box center [389, 13] width 4 height 8
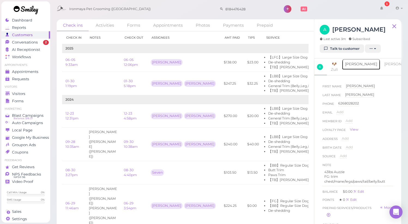
click at [356, 67] on link "[PERSON_NAME]" at bounding box center [361, 64] width 39 height 11
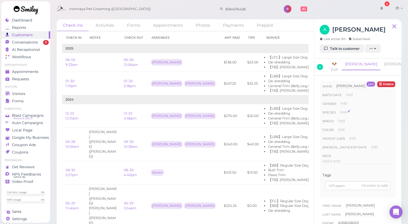
click at [342, 110] on span "Add" at bounding box center [343, 112] width 7 height 4
click at [0, 0] on select "Dog Cat Bird Other" at bounding box center [0, 0] width 0 height 0
click at [340, 110] on select "Dog Cat Bird Other" at bounding box center [366, 114] width 53 height 8
click at [348, 119] on button "Done" at bounding box center [347, 122] width 12 height 6
click at [381, 65] on link "[PERSON_NAME]" at bounding box center [400, 64] width 39 height 11
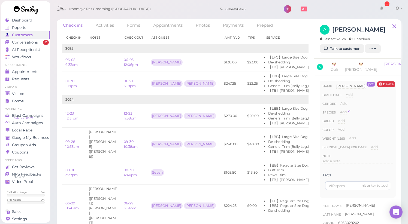
click at [341, 110] on span "Add" at bounding box center [343, 112] width 7 height 4
click at [346, 110] on select "Dog Cat Bird Other" at bounding box center [366, 114] width 53 height 8
select select "Dog"
click at [340, 110] on select "Dog Cat Bird Other" at bounding box center [366, 114] width 53 height 8
click at [350, 119] on button "Done" at bounding box center [347, 122] width 12 height 6
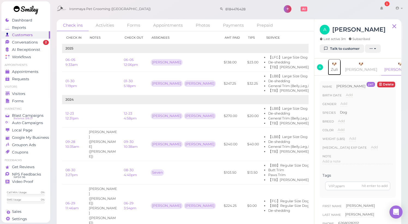
click at [341, 66] on link "🐶 Zuli" at bounding box center [335, 67] width 14 height 17
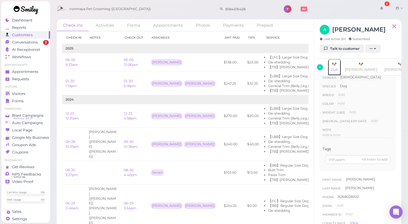
scroll to position [26, 0]
click at [320, 65] on span "A" at bounding box center [320, 67] width 6 height 6
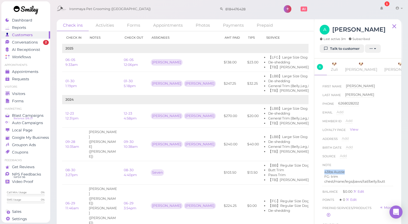
drag, startPoint x: 349, startPoint y: 166, endPoint x: 322, endPoint y: 166, distance: 26.5
click at [322, 166] on div "First Name [PERSON_NAME] [PERSON_NAME] Last Name [PERSON_NAME] [PERSON_NAME] Ph…" at bounding box center [358, 156] width 76 height 150
click at [354, 170] on p "43lbs Auzzie" at bounding box center [358, 172] width 67 height 5
drag, startPoint x: 348, startPoint y: 167, endPoint x: 319, endPoint y: 166, distance: 29.7
click at [319, 166] on div "First Name [PERSON_NAME] [PERSON_NAME] Last Name [PERSON_NAME] [PERSON_NAME] Ph…" at bounding box center [358, 155] width 87 height 158
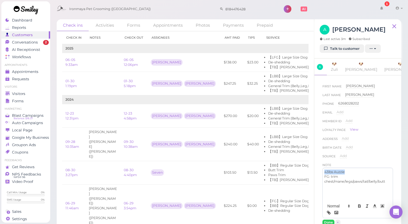
click at [325, 170] on p "43lbs Auzzie" at bounding box center [358, 172] width 67 height 5
click at [329, 170] on p at bounding box center [358, 172] width 67 height 5
drag, startPoint x: 349, startPoint y: 172, endPoint x: 321, endPoint y: 163, distance: 29.6
click at [321, 163] on div "First Name [PERSON_NAME] [PERSON_NAME] Last Name [PERSON_NAME] [PERSON_NAME] Ph…" at bounding box center [358, 175] width 76 height 189
click at [345, 170] on p "all three daogs the same. weight" at bounding box center [358, 172] width 67 height 5
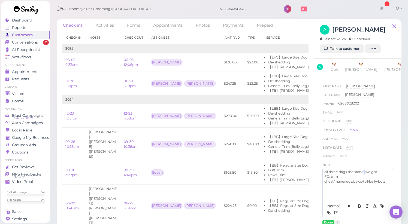
click at [366, 170] on p "all three dags the same. weight" at bounding box center [358, 172] width 67 height 5
click at [343, 170] on p "all three dags the sameweight" at bounding box center [358, 172] width 67 height 5
click at [365, 170] on p "all three dogs the sameweight" at bounding box center [358, 172] width 67 height 5
drag, startPoint x: 378, startPoint y: 167, endPoint x: 315, endPoint y: 167, distance: 63.3
click at [315, 167] on div "First Name [PERSON_NAME] [PERSON_NAME] Last Name [PERSON_NAME] [PERSON_NAME] Ph…" at bounding box center [358, 155] width 87 height 158
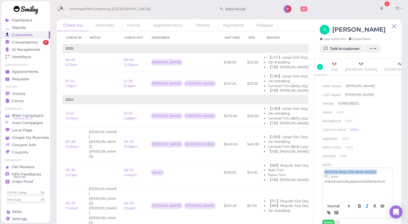
click at [365, 208] on icon "button" at bounding box center [367, 206] width 5 height 5
click at [359, 208] on icon "button" at bounding box center [360, 206] width 2 height 1
click at [345, 183] on div "all three dogs the same weight FG: trim chest/mane/legs/paws/tail/belly/butt" at bounding box center [358, 184] width 70 height 33
drag, startPoint x: 383, startPoint y: 167, endPoint x: 308, endPoint y: 165, distance: 75.3
click at [308, 165] on div "Check ins Activities Forms Appointments Photos Payments Prepaid Check in Notes …" at bounding box center [229, 126] width 345 height 214
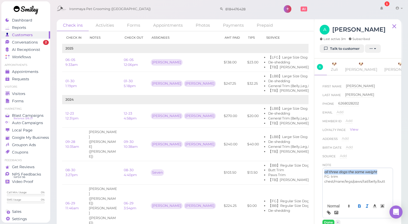
click at [359, 208] on icon "button" at bounding box center [360, 206] width 2 height 1
click at [355, 175] on p "FG: trim chest/mane/legs/paws/tail/belly/butt" at bounding box center [358, 180] width 67 height 10
click at [380, 170] on p "all three dogs the same weight" at bounding box center [358, 172] width 67 height 5
click at [328, 220] on button "Done" at bounding box center [329, 223] width 12 height 6
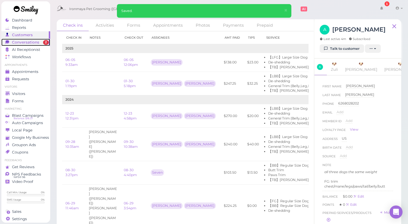
click at [23, 43] on span "Conversations" at bounding box center [25, 42] width 27 height 5
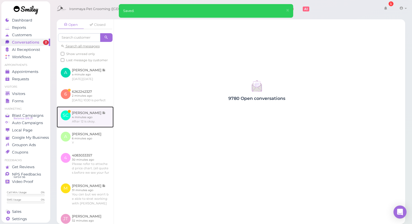
click at [90, 125] on link at bounding box center [85, 117] width 57 height 21
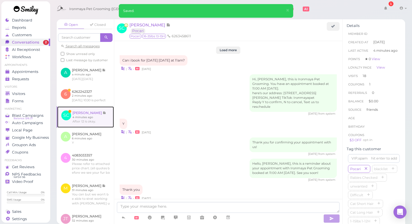
scroll to position [721, 0]
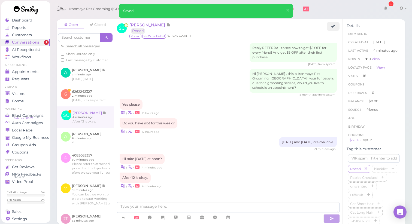
click at [230, 145] on div "[DATE] and [DATE] are available. 29 minutes ago" at bounding box center [229, 144] width 218 height 14
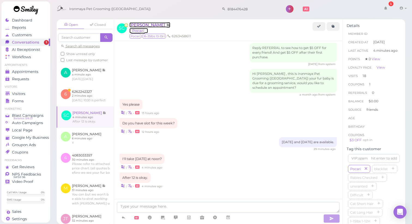
click at [146, 26] on span "[PERSON_NAME]" at bounding box center [148, 24] width 37 height 5
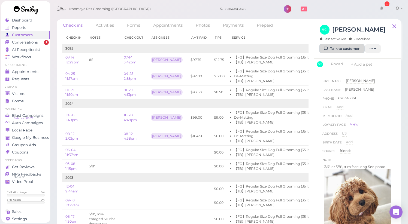
click at [331, 49] on link "Talk to customer" at bounding box center [342, 48] width 44 height 9
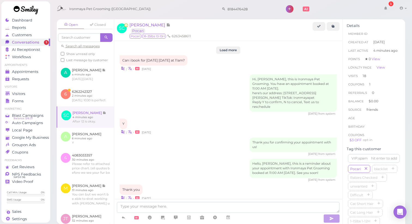
scroll to position [721, 0]
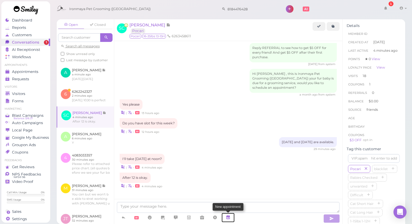
click at [232, 219] on link at bounding box center [228, 218] width 13 height 10
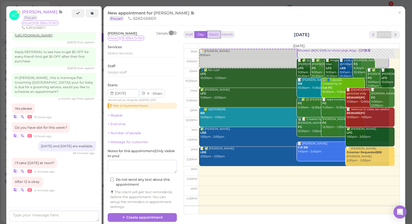
click at [210, 34] on button "Week" at bounding box center [213, 34] width 13 height 7
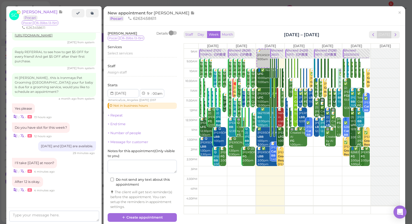
click at [337, 110] on td at bounding box center [299, 113] width 201 height 10
type input "[DATE]"
select select "12"
select select "pm"
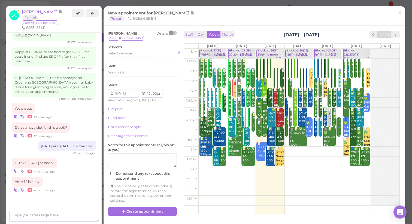
click at [125, 54] on span "Select services" at bounding box center [120, 53] width 25 height 4
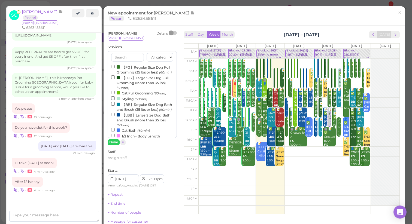
click at [144, 71] on label "【FG】Regular Size Dog Full Grooming (35 lbs or less) (60min)" at bounding box center [142, 69] width 62 height 11
click at [115, 68] on input "【FG】Regular Size Dog Full Grooming (35 lbs or less) (60min)" at bounding box center [113, 67] width 4 height 4
click at [112, 142] on button "Done" at bounding box center [114, 143] width 12 height 6
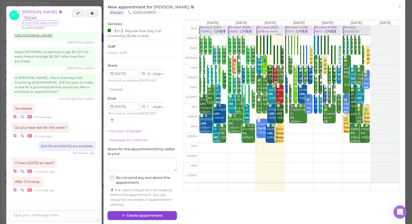
click at [147, 220] on button "Create appointment" at bounding box center [142, 216] width 69 height 9
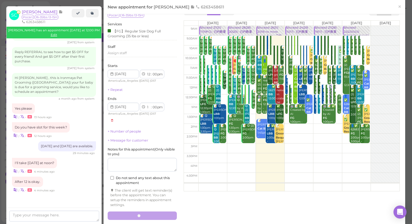
scroll to position [721, 0]
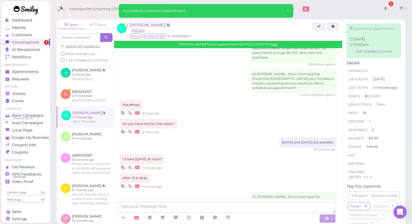
scroll to position [778, 0]
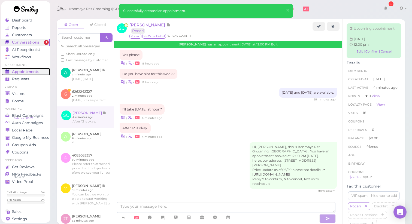
click at [17, 73] on span "Appointments" at bounding box center [25, 72] width 27 height 5
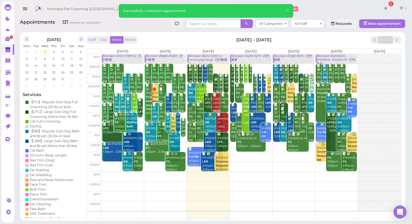
click at [351, 36] on div "Staff Day Week Month [DATE] – [DATE] [DATE]" at bounding box center [244, 39] width 315 height 7
click at [290, 58] on div "Blocked: 27(28) 19(17) • 已约数量" at bounding box center [294, 58] width 40 height 8
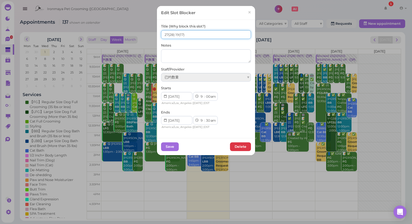
click at [166, 33] on input "27(28) 19(17)" at bounding box center [206, 34] width 90 height 9
click at [177, 35] on input "28(28) 19(17)" at bounding box center [206, 34] width 90 height 9
type input "28(28) 20(17)"
click at [171, 148] on button "Save" at bounding box center [170, 147] width 18 height 9
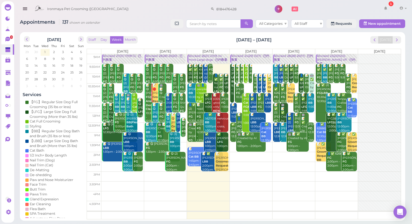
click at [190, 40] on div "Staff Day Week Month [DATE] – [DATE] [DATE]" at bounding box center [244, 39] width 315 height 7
click at [7, 39] on icon at bounding box center [7, 38] width 3 height 1
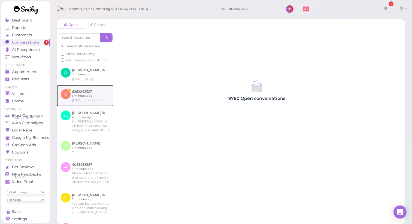
click at [83, 101] on link at bounding box center [85, 95] width 57 height 21
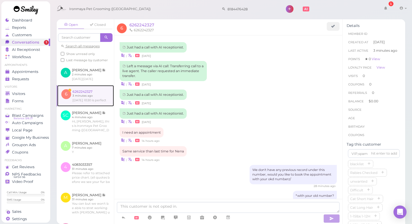
scroll to position [207, 0]
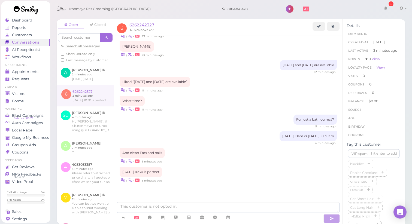
click at [247, 136] on div "[DATE] 10am or [DATE] 10:30am 4 minutes ago" at bounding box center [229, 138] width 218 height 14
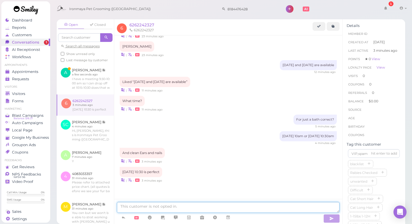
click at [187, 206] on textarea at bounding box center [228, 207] width 223 height 11
drag, startPoint x: 144, startPoint y: 206, endPoint x: 155, endPoint y: 205, distance: 10.9
click at [155, 205] on textarea "let me book under your husband's number" at bounding box center [228, 207] width 223 height 11
click at [206, 206] on textarea "let me book with your husband's number" at bounding box center [228, 207] width 223 height 11
type textarea "let me book with your husband's number."
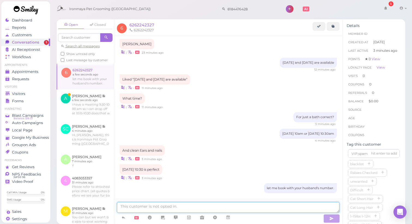
scroll to position [220, 0]
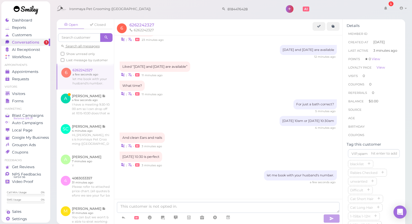
click at [215, 123] on div "[DATE] 10am or [DATE] 10:30am 4 minutes ago" at bounding box center [229, 123] width 218 height 14
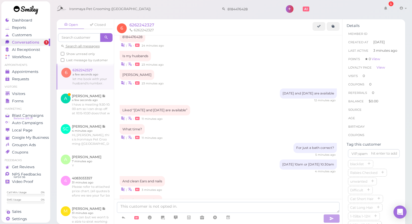
scroll to position [158, 0]
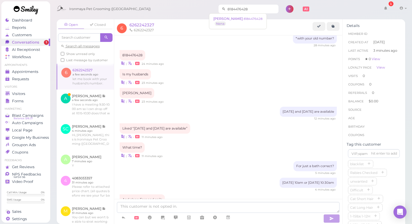
click at [248, 12] on input "8184476428" at bounding box center [252, 9] width 53 height 9
click at [238, 21] on link "[PERSON_NAME] 8184476428 [GEOGRAPHIC_DATA]" at bounding box center [237, 21] width 57 height 15
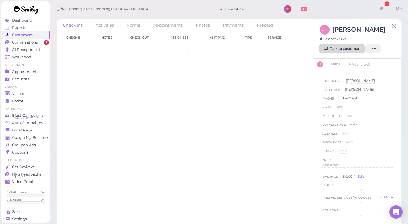
click at [325, 47] on icon at bounding box center [327, 49] width 4 height 4
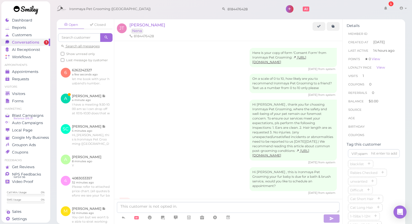
scroll to position [174, 0]
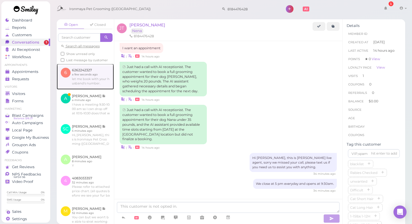
click at [93, 85] on link at bounding box center [85, 77] width 57 height 26
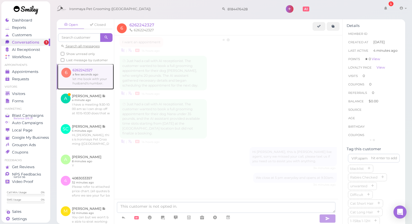
scroll to position [223, 0]
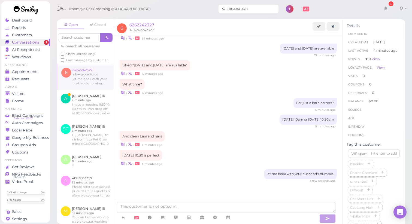
click at [256, 10] on input "8184476428" at bounding box center [252, 9] width 53 height 9
click at [241, 23] on link "[PERSON_NAME] 8184476428 [GEOGRAPHIC_DATA]" at bounding box center [237, 21] width 57 height 15
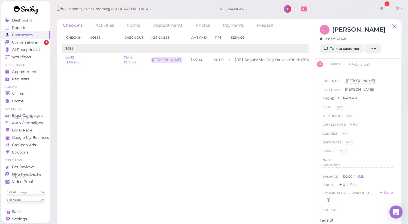
click at [343, 53] on div "[PERSON_NAME] Last active 14h Talk to customer New appointment Add stamps Add/R…" at bounding box center [358, 38] width 87 height 39
click at [343, 50] on link "Talk to customer" at bounding box center [342, 48] width 44 height 9
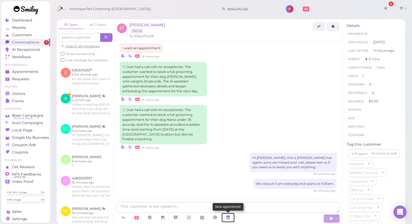
click at [227, 218] on icon at bounding box center [228, 217] width 4 height 5
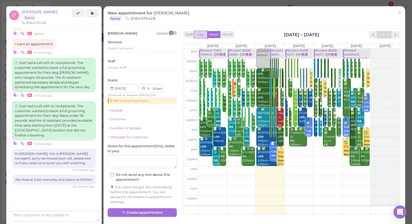
click at [199, 35] on button "Day" at bounding box center [200, 34] width 13 height 7
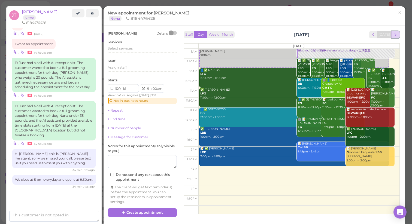
click at [393, 36] on span "next" at bounding box center [395, 34] width 5 height 5
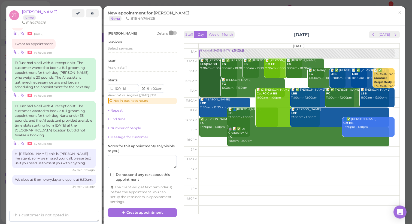
click at [290, 82] on td at bounding box center [299, 83] width 201 height 10
type input "[DATE]"
select select "10"
select select "30"
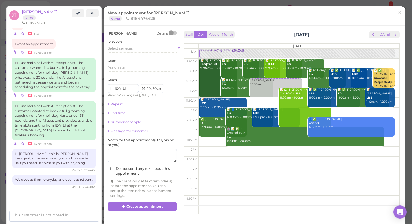
click at [124, 49] on span "Select services" at bounding box center [120, 48] width 25 height 4
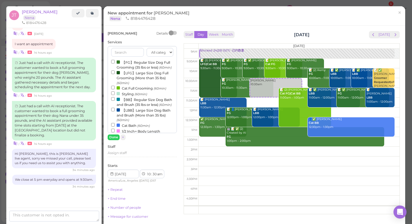
click at [132, 104] on label "【BB】Regular Size Dog Bath and Brush (35 lbs or less) (60min)" at bounding box center [142, 102] width 62 height 11
click at [115, 101] on input "【BB】Regular Size Dog Bath and Brush (35 lbs or less) (60min)" at bounding box center [113, 99] width 4 height 4
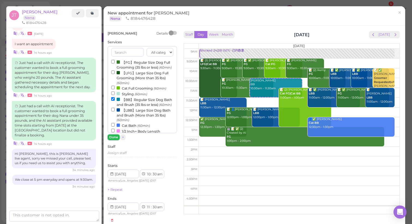
click at [113, 139] on button "Done" at bounding box center [114, 138] width 12 height 6
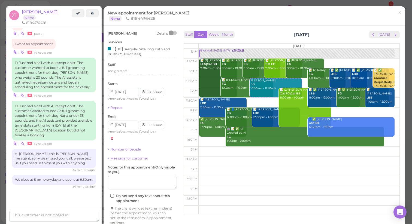
scroll to position [19, 0]
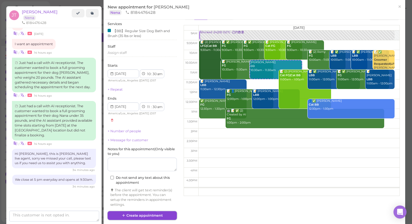
click at [140, 214] on button "Create appointment" at bounding box center [142, 216] width 69 height 9
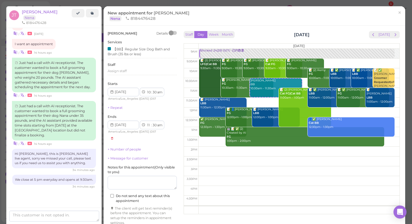
scroll to position [174, 0]
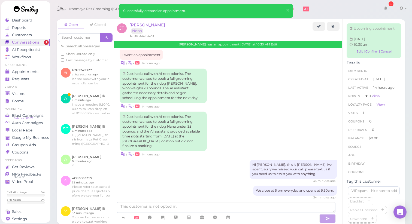
scroll to position [230, 0]
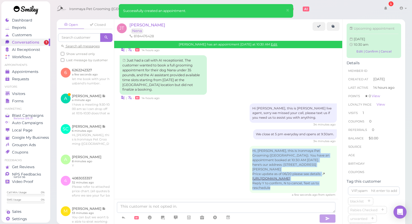
drag, startPoint x: 275, startPoint y: 185, endPoint x: 245, endPoint y: 146, distance: 49.5
click at [245, 146] on div "Hi, [PERSON_NAME], this is Ironmaya Pet Grooming ([GEOGRAPHIC_DATA]). You have …" at bounding box center [229, 171] width 218 height 51
copy div "Hi, [PERSON_NAME], this is Ironmaya Pet Grooming ([GEOGRAPHIC_DATA]). You have …"
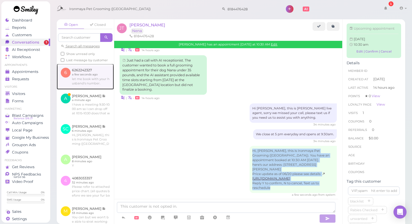
click at [93, 89] on link at bounding box center [85, 77] width 57 height 26
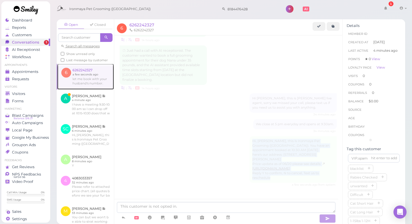
scroll to position [223, 0]
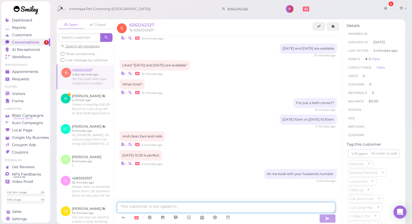
click at [197, 209] on textarea at bounding box center [226, 207] width 219 height 11
paste textarea "Hi, [PERSON_NAME], this is Ironmaya Pet Grooming ([GEOGRAPHIC_DATA]). You have …"
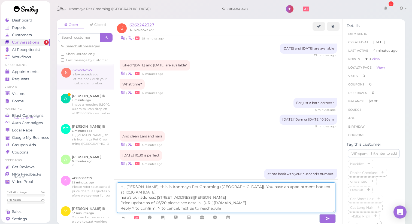
drag, startPoint x: 215, startPoint y: 186, endPoint x: 116, endPoint y: 185, distance: 98.8
click at [116, 185] on div "Hi, [PERSON_NAME], this is Ironmaya Pet Grooming ([GEOGRAPHIC_DATA]). You have …" at bounding box center [226, 202] width 224 height 45
type textarea "You have an appointment booked at 10:30 AM [DATE]. here's our address: [STREET_…"
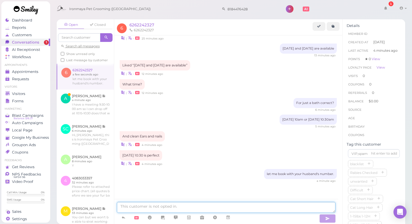
scroll to position [269, 0]
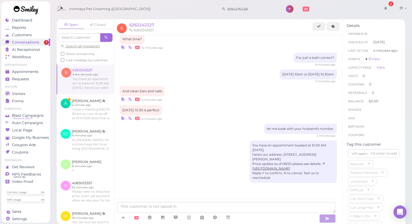
click at [219, 134] on div "let me book with your husband's number. a minute ago" at bounding box center [229, 131] width 218 height 14
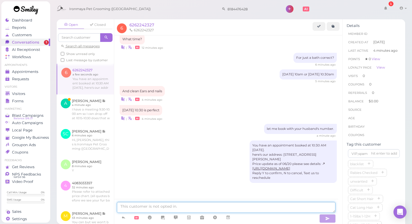
click at [184, 205] on textarea at bounding box center [226, 207] width 219 height 11
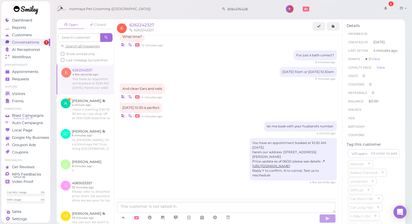
click at [166, 171] on div "You have an appointment booked at 10:30 AM [DATE]. here's our address: [STREET_…" at bounding box center [229, 161] width 218 height 46
click at [25, 67] on ul "Appointments Appointments Requests 0" at bounding box center [25, 73] width 49 height 20
click at [31, 72] on span "Appointments" at bounding box center [25, 72] width 27 height 5
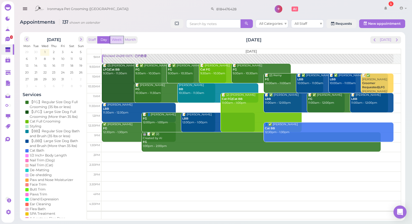
click at [114, 43] on button "Week" at bounding box center [116, 39] width 13 height 7
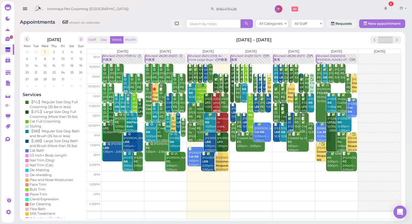
click at [263, 56] on div "Blocked: 24(29) 15(17) • 已约数量" at bounding box center [251, 58] width 40 height 8
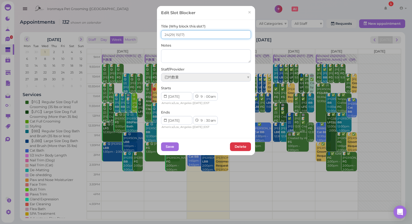
click at [166, 34] on input "24(29) 15(17)" at bounding box center [206, 34] width 90 height 9
type input "25(29) 15(17)"
click at [169, 146] on button "Save" at bounding box center [170, 147] width 18 height 9
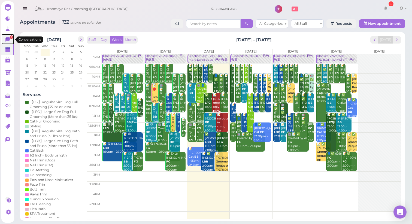
click at [7, 40] on icon at bounding box center [7, 39] width 5 height 5
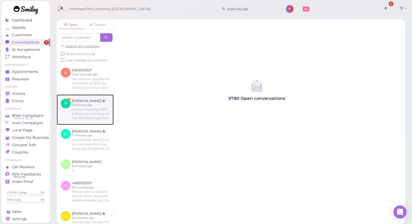
click at [79, 122] on link at bounding box center [85, 110] width 57 height 31
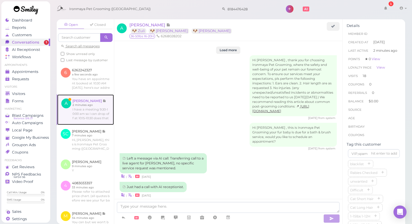
scroll to position [711, 0]
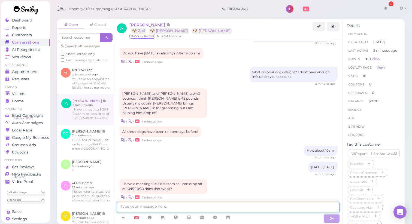
click at [175, 206] on textarea at bounding box center [228, 207] width 223 height 11
type textarea "Sure."
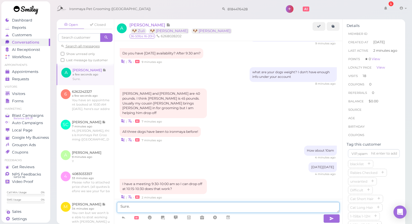
scroll to position [724, 0]
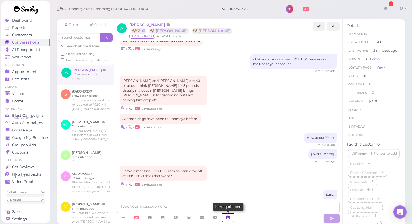
click at [231, 217] on link at bounding box center [228, 218] width 13 height 10
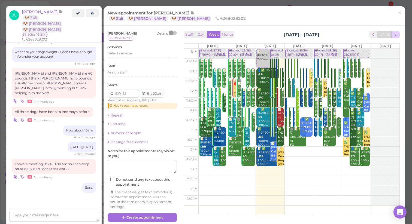
scroll to position [751, 0]
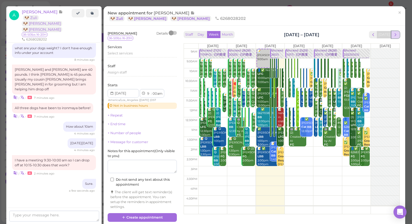
click at [394, 34] on button "next" at bounding box center [396, 34] width 8 height 7
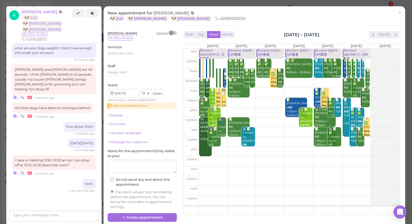
click at [211, 80] on td at bounding box center [299, 83] width 201 height 10
type input "[DATE]"
select select "10"
select select "30"
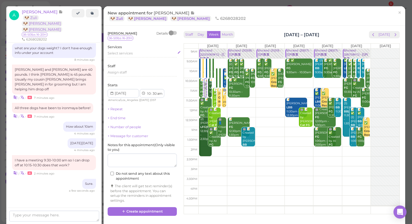
click at [125, 55] on span "Select services" at bounding box center [120, 53] width 25 height 4
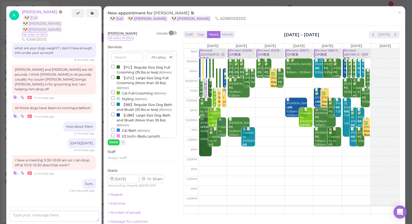
click at [136, 84] on label "【LFG】Large Size Dog Full Grooming (More than 35 lbs) (60min)" at bounding box center [142, 83] width 62 height 16
click at [115, 79] on input "【LFG】Large Size Dog Full Grooming (More than 35 lbs) (60min)" at bounding box center [113, 78] width 4 height 4
click at [112, 144] on button "Done" at bounding box center [114, 143] width 12 height 6
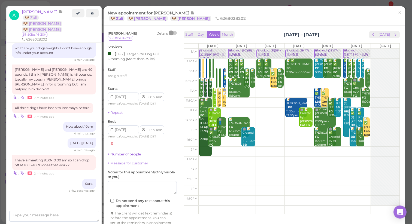
click at [123, 154] on link "+ Number of people" at bounding box center [125, 154] width 34 height 4
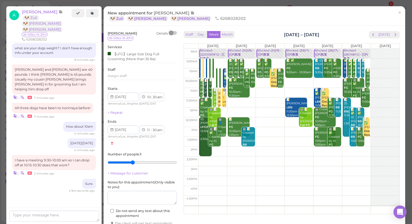
drag, startPoint x: 113, startPoint y: 163, endPoint x: 130, endPoint y: 164, distance: 16.7
click at [130, 164] on input "range" at bounding box center [142, 162] width 69 height 9
drag, startPoint x: 133, startPoint y: 164, endPoint x: 128, endPoint y: 165, distance: 4.5
type input "3"
click at [128, 165] on input "range" at bounding box center [142, 162] width 69 height 9
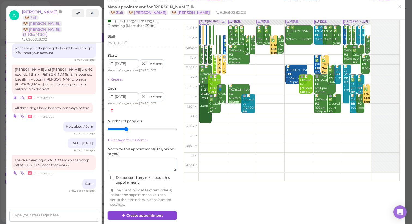
click at [153, 217] on button "Create appointment" at bounding box center [142, 216] width 69 height 9
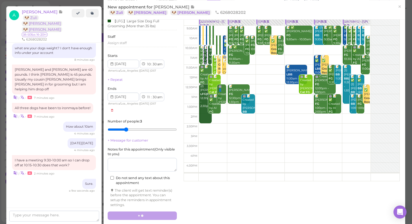
scroll to position [0, 0]
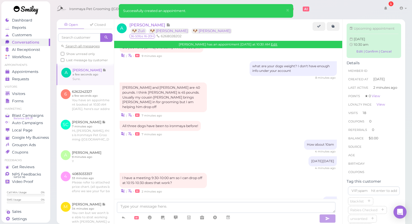
scroll to position [784, 0]
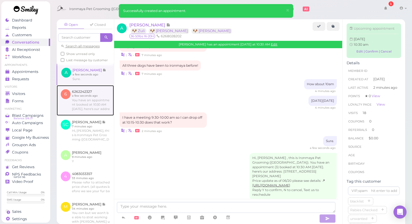
click at [77, 108] on link at bounding box center [85, 100] width 57 height 31
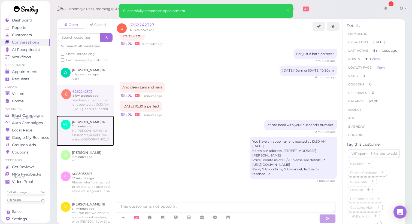
click at [94, 146] on link at bounding box center [85, 131] width 57 height 31
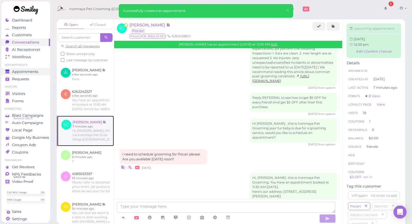
scroll to position [759, 0]
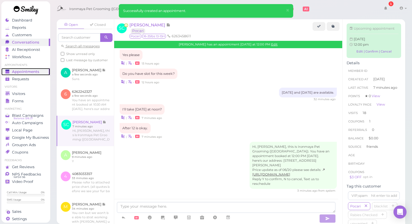
click at [31, 71] on span "Appointments" at bounding box center [25, 72] width 27 height 5
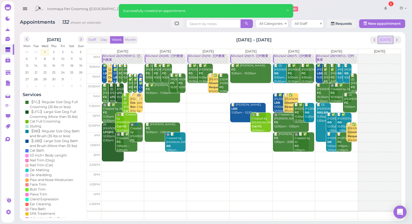
click at [387, 39] on button "[DATE]" at bounding box center [386, 39] width 15 height 7
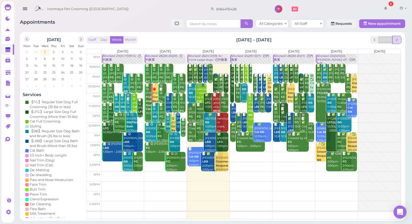
click at [400, 39] on button "next" at bounding box center [397, 39] width 8 height 7
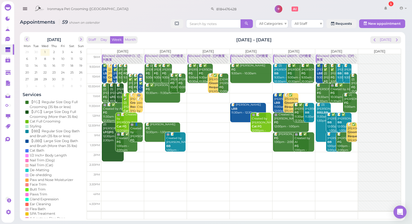
click at [122, 58] on div "Blocked: 22(31)19(19FG) • 已约数量" at bounding box center [123, 58] width 40 height 8
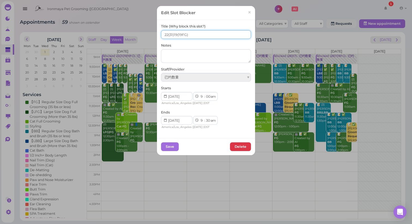
click at [166, 33] on input "22(31)19(19FG)" at bounding box center [206, 34] width 90 height 9
drag, startPoint x: 172, startPoint y: 34, endPoint x: 175, endPoint y: 34, distance: 2.8
click at [175, 34] on input "25(31)19(19FG)" at bounding box center [206, 34] width 90 height 9
click at [172, 33] on input "25(31)22(19FG)" at bounding box center [206, 34] width 90 height 9
type input "25(31) 22(19FG)"
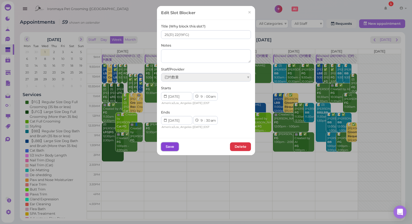
click at [172, 148] on button "Save" at bounding box center [170, 147] width 18 height 9
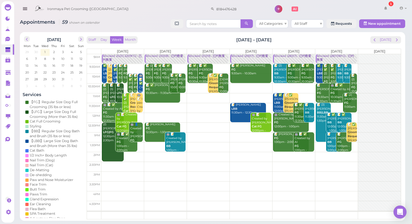
click at [186, 38] on div "Staff Day Week Month [DATE] – [DATE] [DATE]" at bounding box center [244, 39] width 315 height 7
click at [104, 38] on button "Day" at bounding box center [103, 39] width 13 height 7
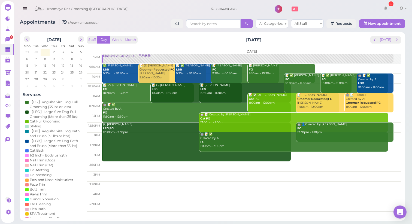
click at [202, 44] on div "Staff Day Week Month [DATE] [DATE] [DATE] 9am 9:30am 10am 10:30am 11am 11:30am …" at bounding box center [244, 128] width 315 height 184
click at [163, 58] on div "Blocked: 25(31) 22(19FG) • 已约数量" at bounding box center [248, 56] width 291 height 4
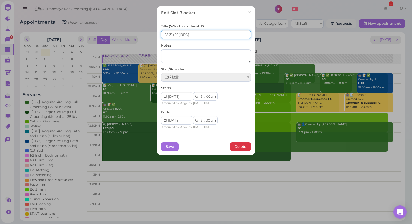
click at [191, 32] on input "25(31) 22(19FG)" at bounding box center [206, 34] width 90 height 9
click at [196, 35] on input "25(31) 22(19FG)" at bounding box center [206, 34] width 90 height 9
type input "25(31) 22(19FG) Large dogs too many?"
click at [170, 148] on button "Save" at bounding box center [170, 147] width 18 height 9
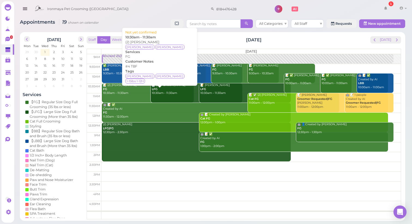
click at [203, 41] on div "Staff Day Week Month [DATE] [DATE]" at bounding box center [244, 39] width 315 height 7
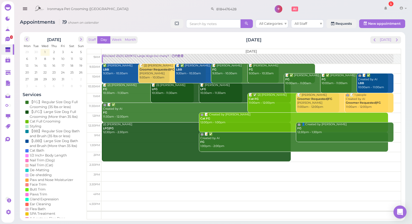
click at [172, 44] on div "Staff Day Week Month [DATE] [DATE]" at bounding box center [244, 39] width 315 height 7
click at [6, 39] on icon at bounding box center [7, 39] width 5 height 5
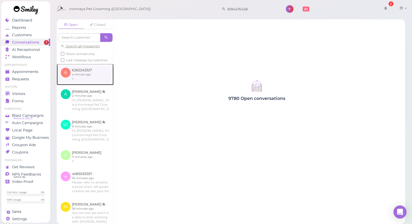
click at [85, 85] on link at bounding box center [85, 74] width 57 height 21
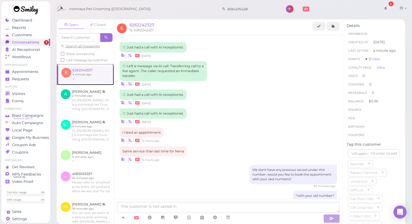
scroll to position [315, 0]
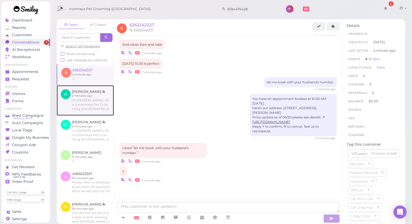
click at [90, 104] on link at bounding box center [85, 100] width 57 height 31
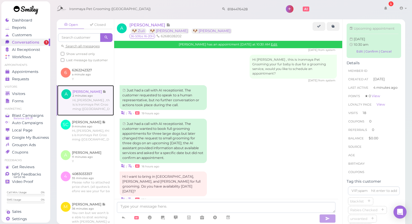
scroll to position [691, 0]
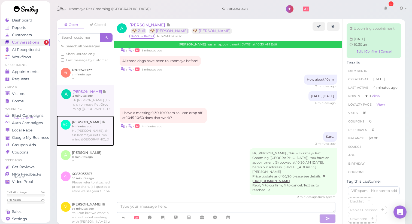
click at [88, 127] on link at bounding box center [85, 131] width 57 height 31
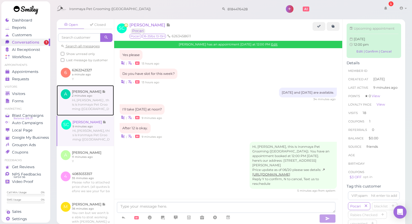
click at [85, 109] on link at bounding box center [85, 100] width 57 height 31
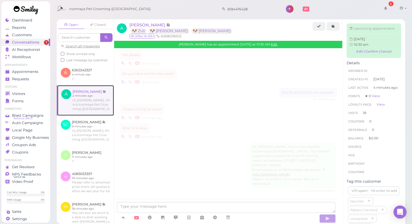
scroll to position [691, 0]
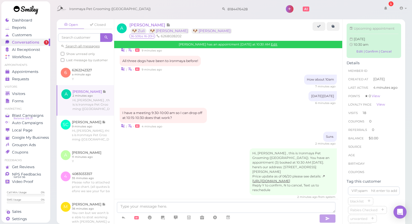
click at [215, 142] on div "2 minutes ago" at bounding box center [229, 144] width 218 height 4
click at [83, 56] on label "Show unread only" at bounding box center [78, 54] width 34 height 5
click at [64, 56] on input "Show unread only" at bounding box center [63, 54] width 4 height 4
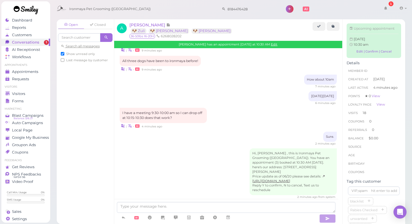
click at [84, 54] on span "Show unread only" at bounding box center [80, 54] width 29 height 4
click at [64, 54] on input "Show unread only" at bounding box center [63, 54] width 4 height 4
checkbox input "false"
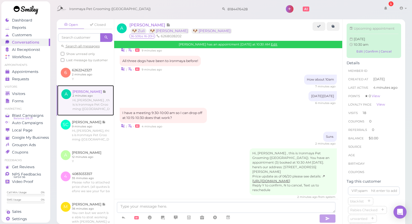
click at [89, 112] on link at bounding box center [85, 100] width 57 height 31
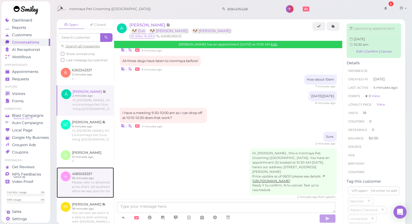
click at [98, 186] on link at bounding box center [85, 183] width 57 height 31
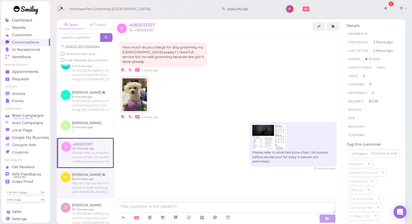
scroll to position [74, 0]
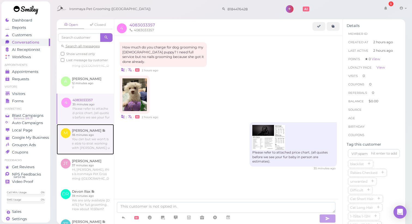
click at [86, 154] on link at bounding box center [85, 139] width 57 height 31
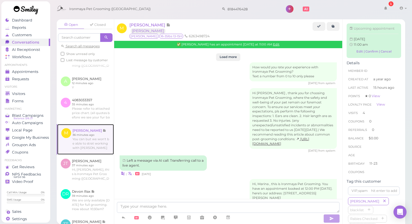
scroll to position [784, 0]
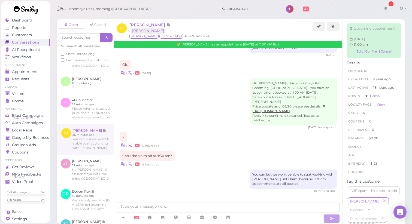
click at [209, 123] on div "Hi, [PERSON_NAME] , this is Ironmaya Pet Grooming ([GEOGRAPHIC_DATA]). You have…" at bounding box center [229, 104] width 218 height 51
click at [19, 74] on span "Appointments" at bounding box center [25, 72] width 27 height 5
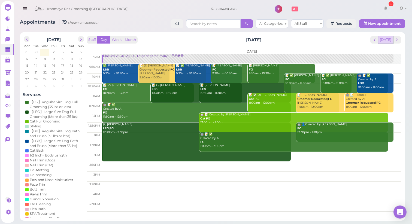
click at [388, 42] on button "[DATE]" at bounding box center [386, 39] width 15 height 7
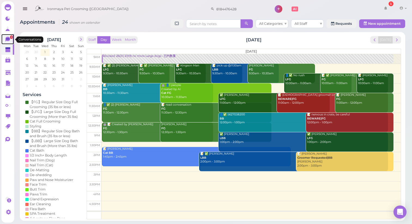
click at [7, 40] on icon at bounding box center [7, 39] width 5 height 5
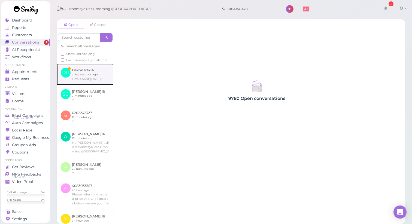
click at [78, 82] on link at bounding box center [85, 74] width 57 height 21
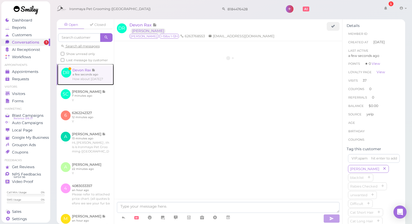
scroll to position [680, 0]
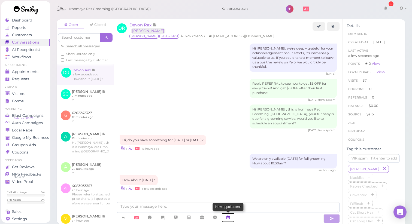
click at [229, 217] on icon at bounding box center [228, 217] width 4 height 5
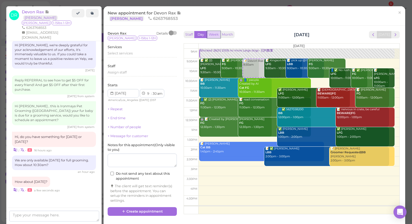
click at [211, 34] on button "Week" at bounding box center [213, 34] width 13 height 7
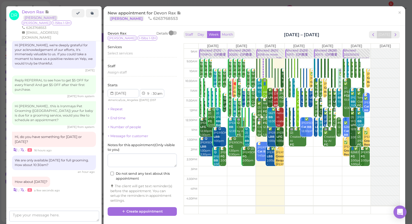
click at [396, 36] on div "Staff Day Week Month [DATE] – [DATE] [DATE] [DATE] [DATE] [DATE] [DATE] [DATE] …" at bounding box center [291, 122] width 219 height 184
click at [396, 35] on button "next" at bounding box center [396, 34] width 8 height 7
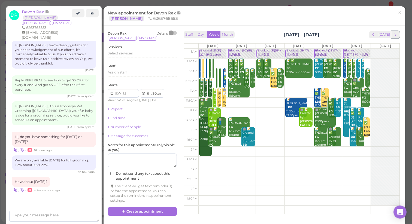
click at [396, 35] on button "next" at bounding box center [396, 34] width 8 height 7
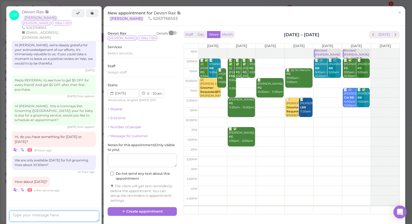
click at [61, 215] on textarea at bounding box center [54, 216] width 90 height 11
type textarea "Yes we have the full day opened up from 9:30am to 2pm"
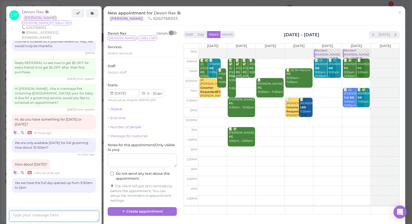
click at [70, 215] on textarea at bounding box center [54, 216] width 90 height 11
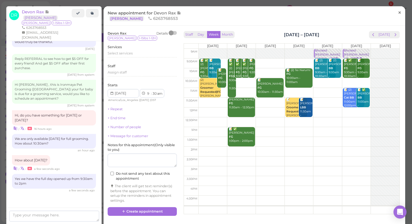
click at [398, 13] on span "×" at bounding box center [400, 13] width 4 height 8
